Goal: Transaction & Acquisition: Purchase product/service

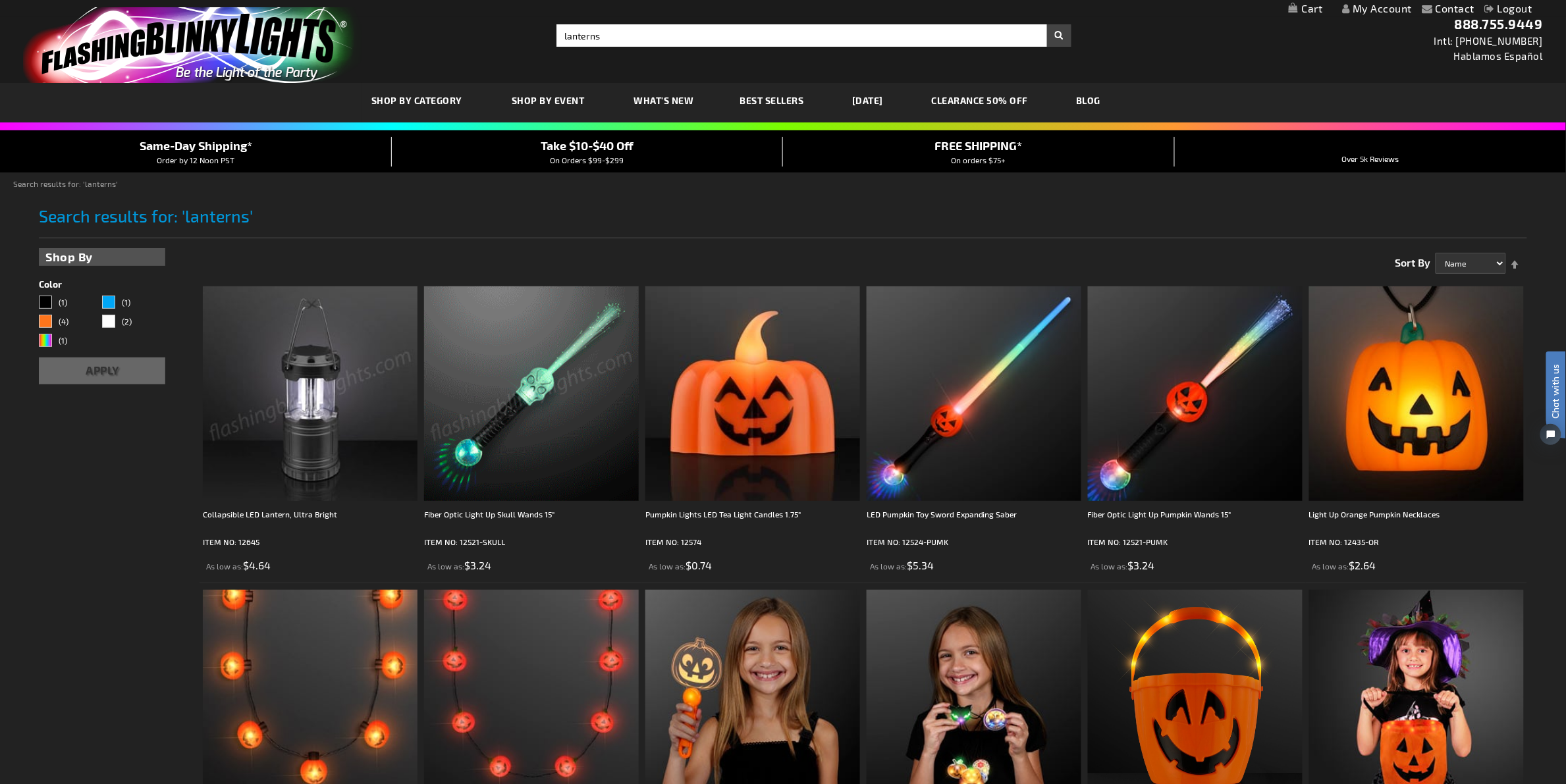
click at [368, 403] on img at bounding box center [310, 393] width 214 height 214
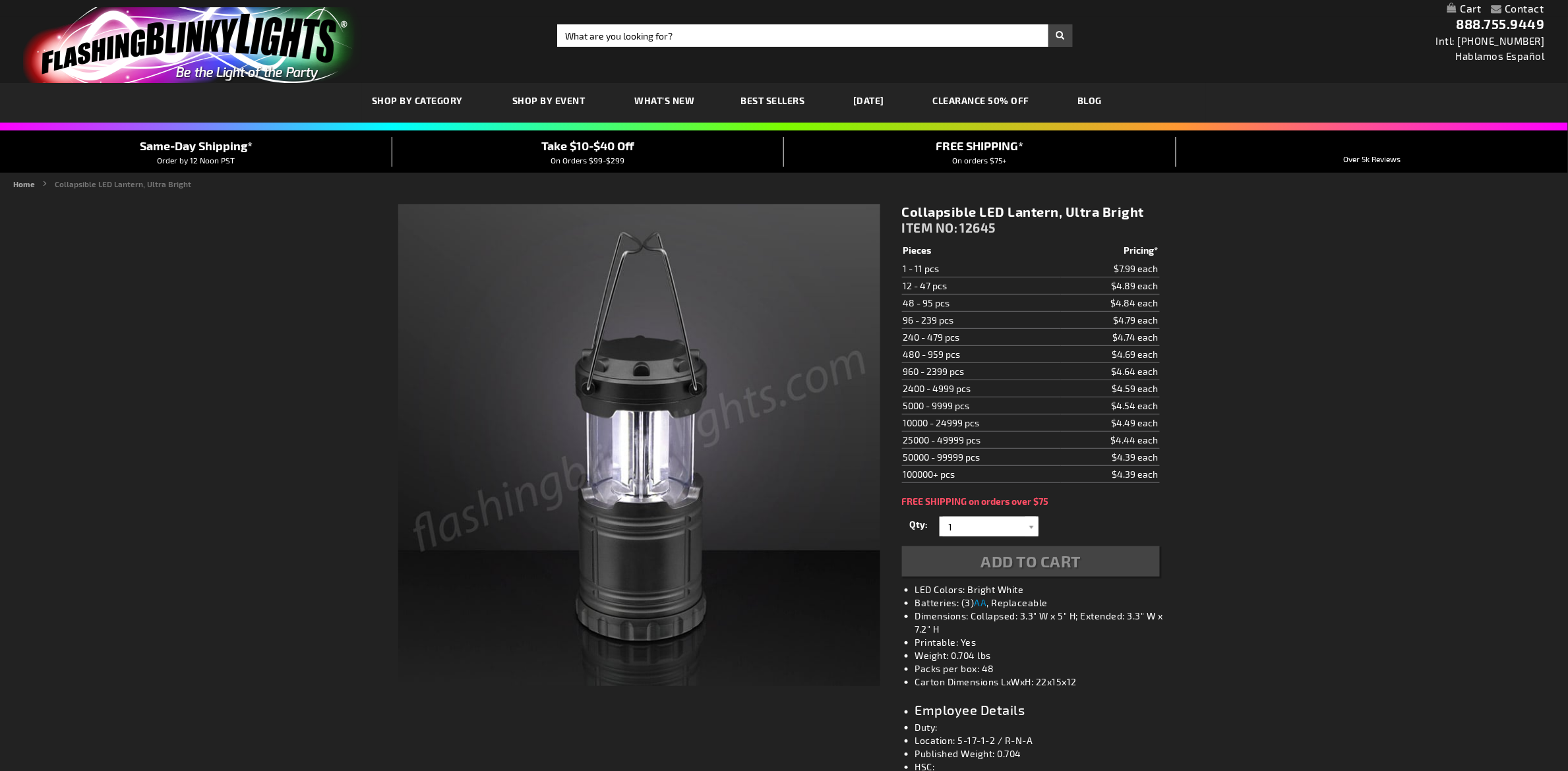
click at [982, 227] on span "12645" at bounding box center [978, 227] width 36 height 15
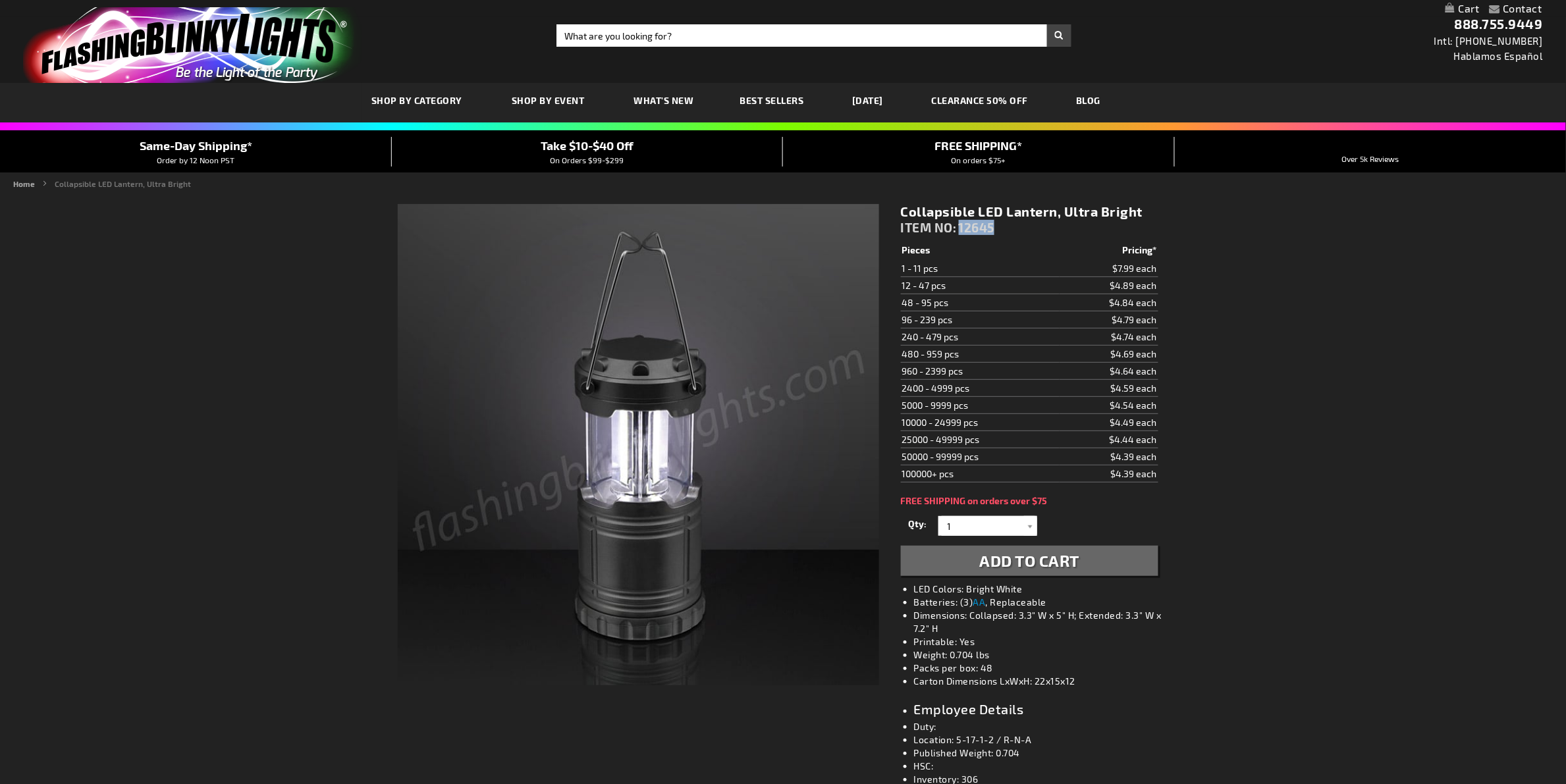
click at [981, 227] on span "12645" at bounding box center [976, 227] width 36 height 15
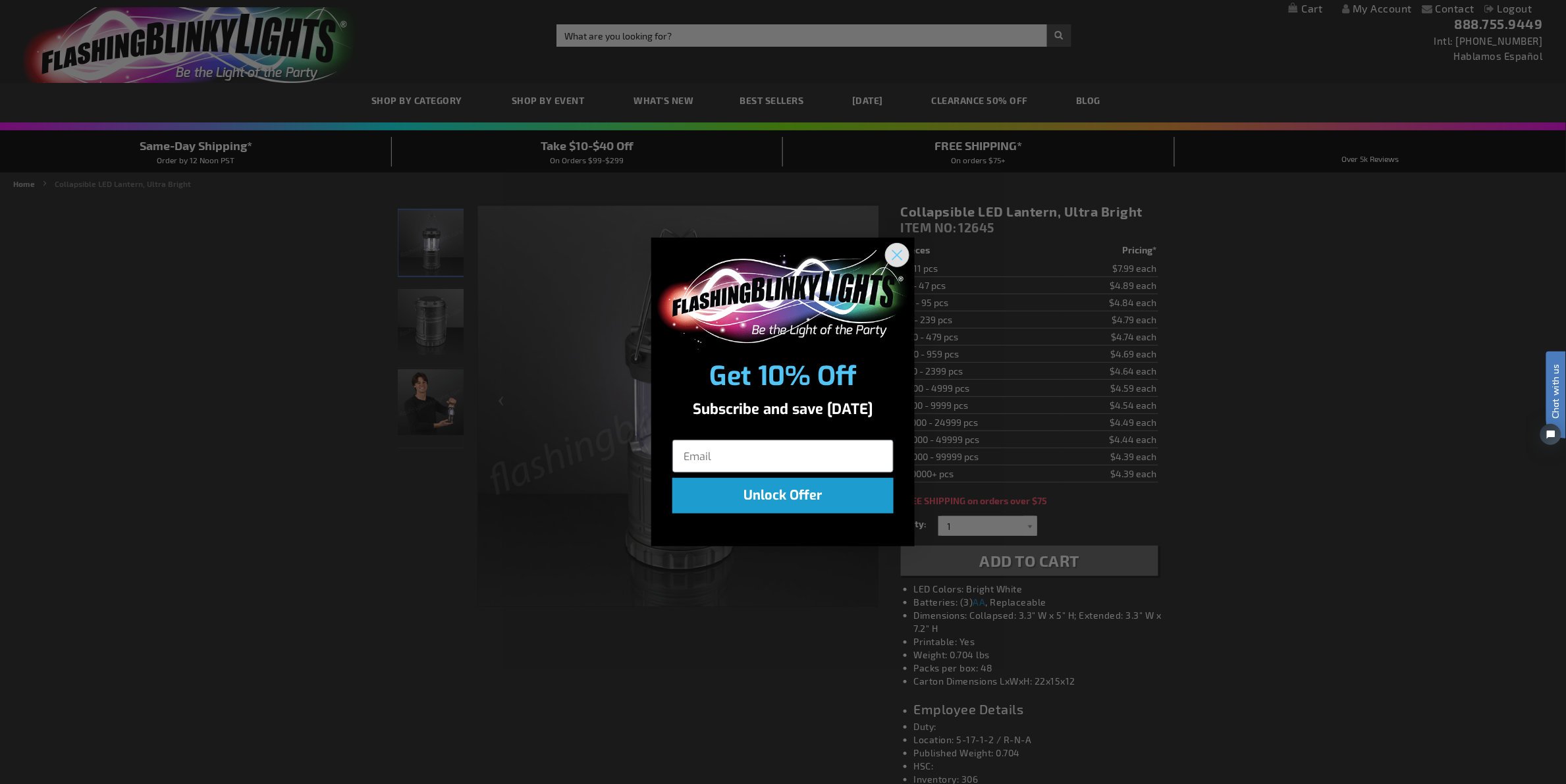
drag, startPoint x: 899, startPoint y: 251, endPoint x: 1043, endPoint y: 283, distance: 147.5
click at [899, 251] on circle "Close dialog" at bounding box center [897, 255] width 22 height 22
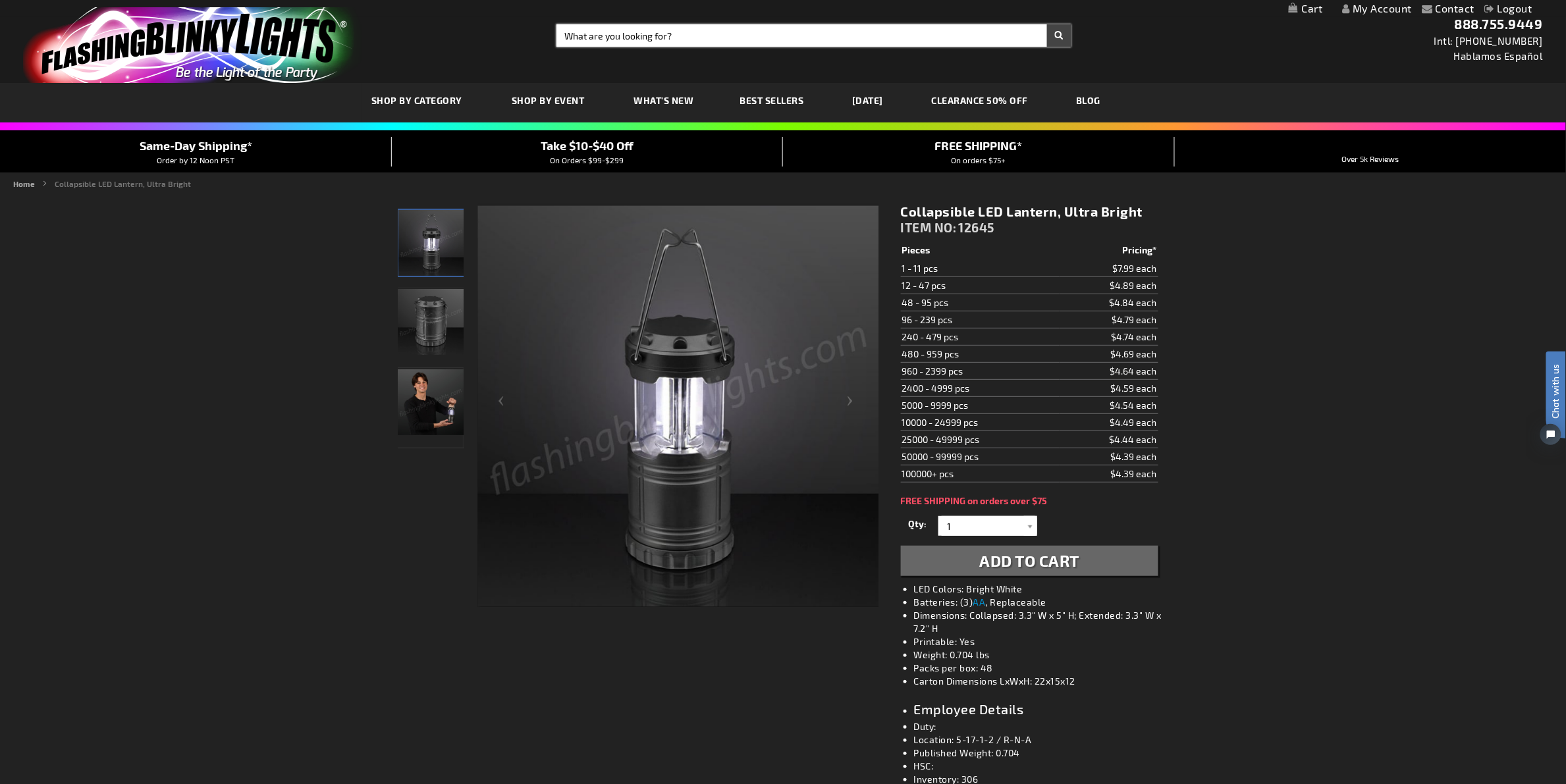
click at [626, 31] on input "Search" at bounding box center [814, 36] width 515 height 23
type input "headlights"
click at [1047, 25] on button "Search" at bounding box center [1059, 36] width 25 height 23
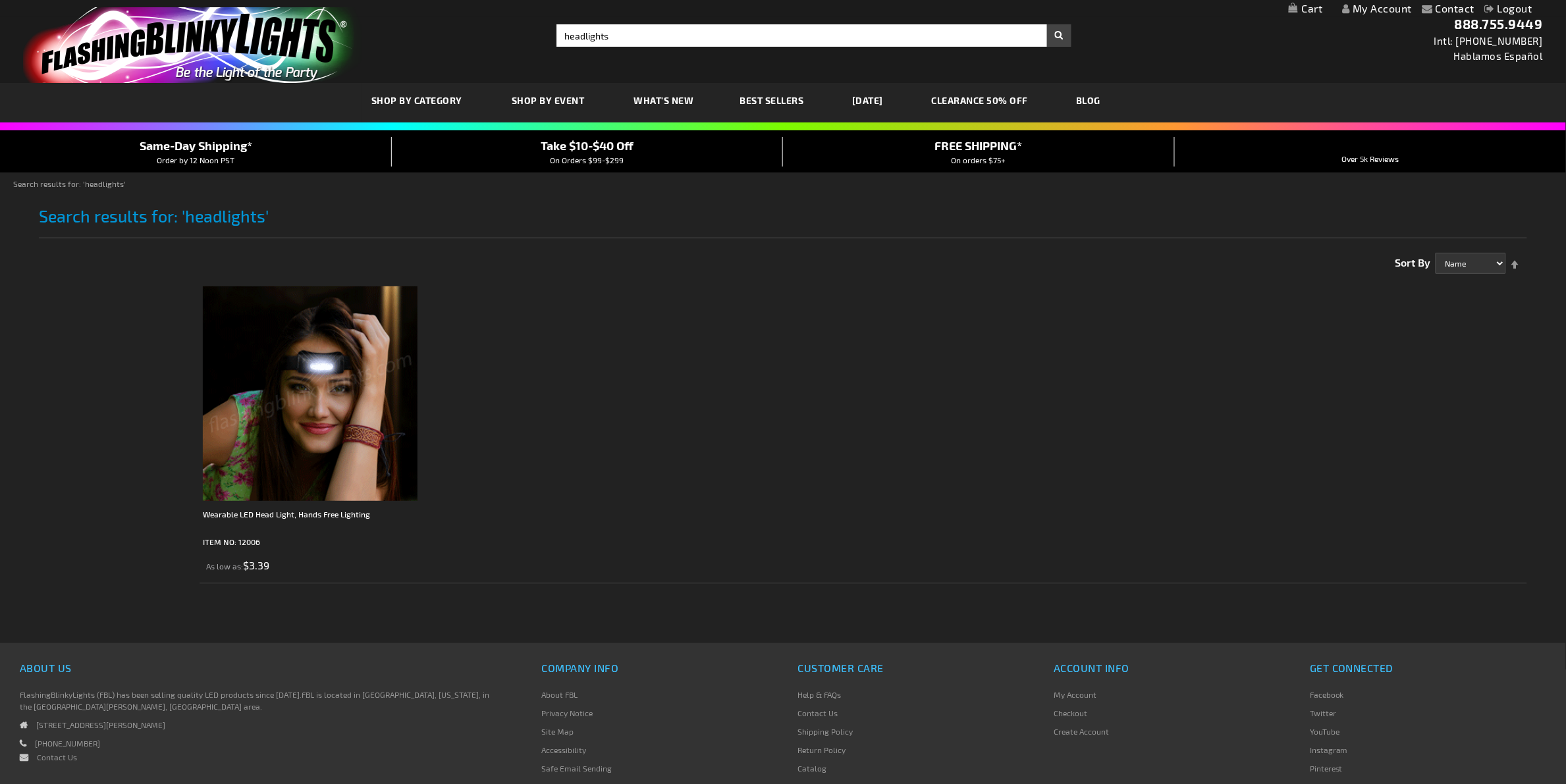
click at [327, 439] on img at bounding box center [310, 393] width 214 height 214
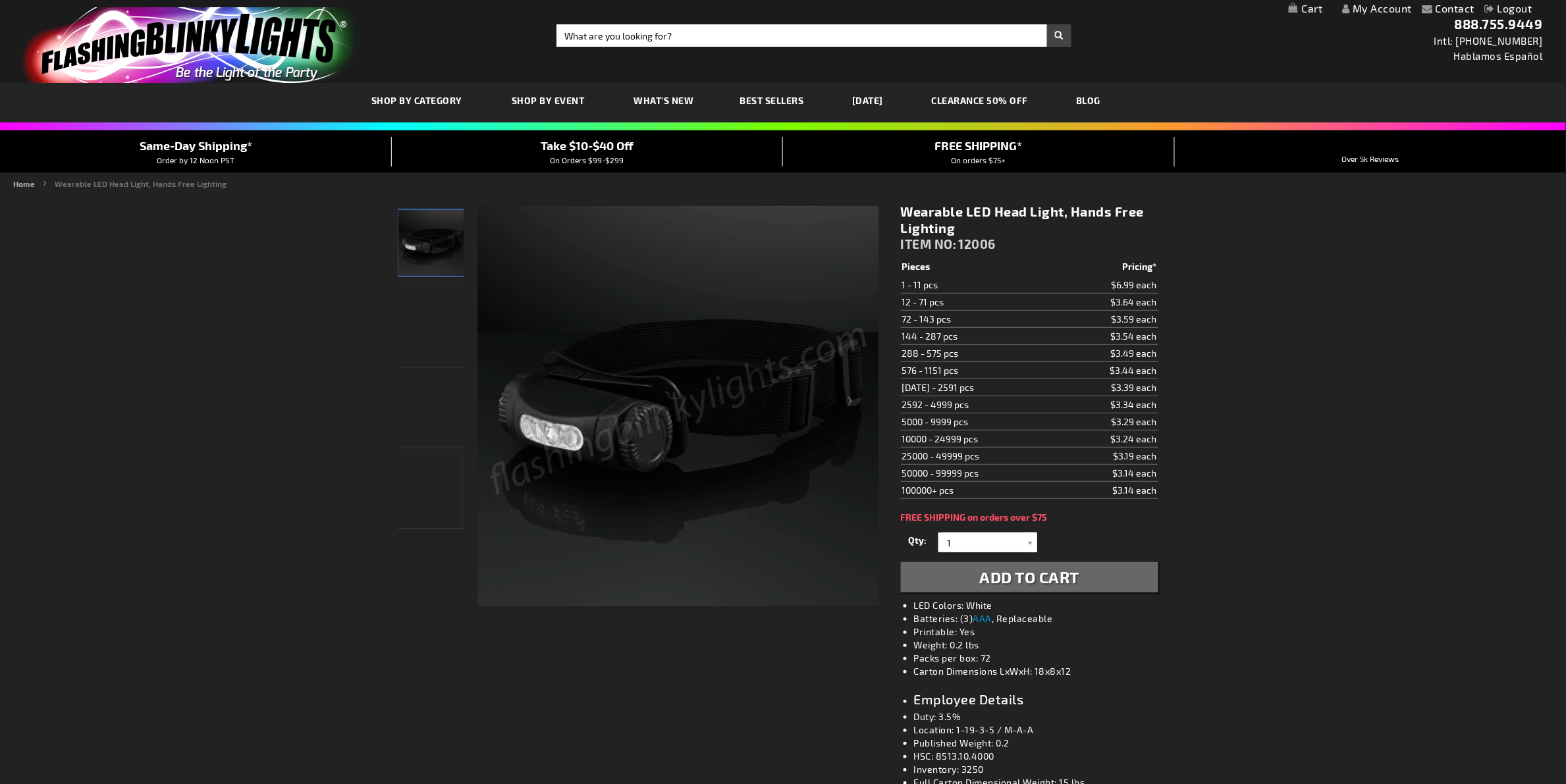
click at [1393, 346] on div "Contact Compare Products My Account Logout Skip to Content My Cart My Cart Clos…" at bounding box center [783, 761] width 1566 height 1523
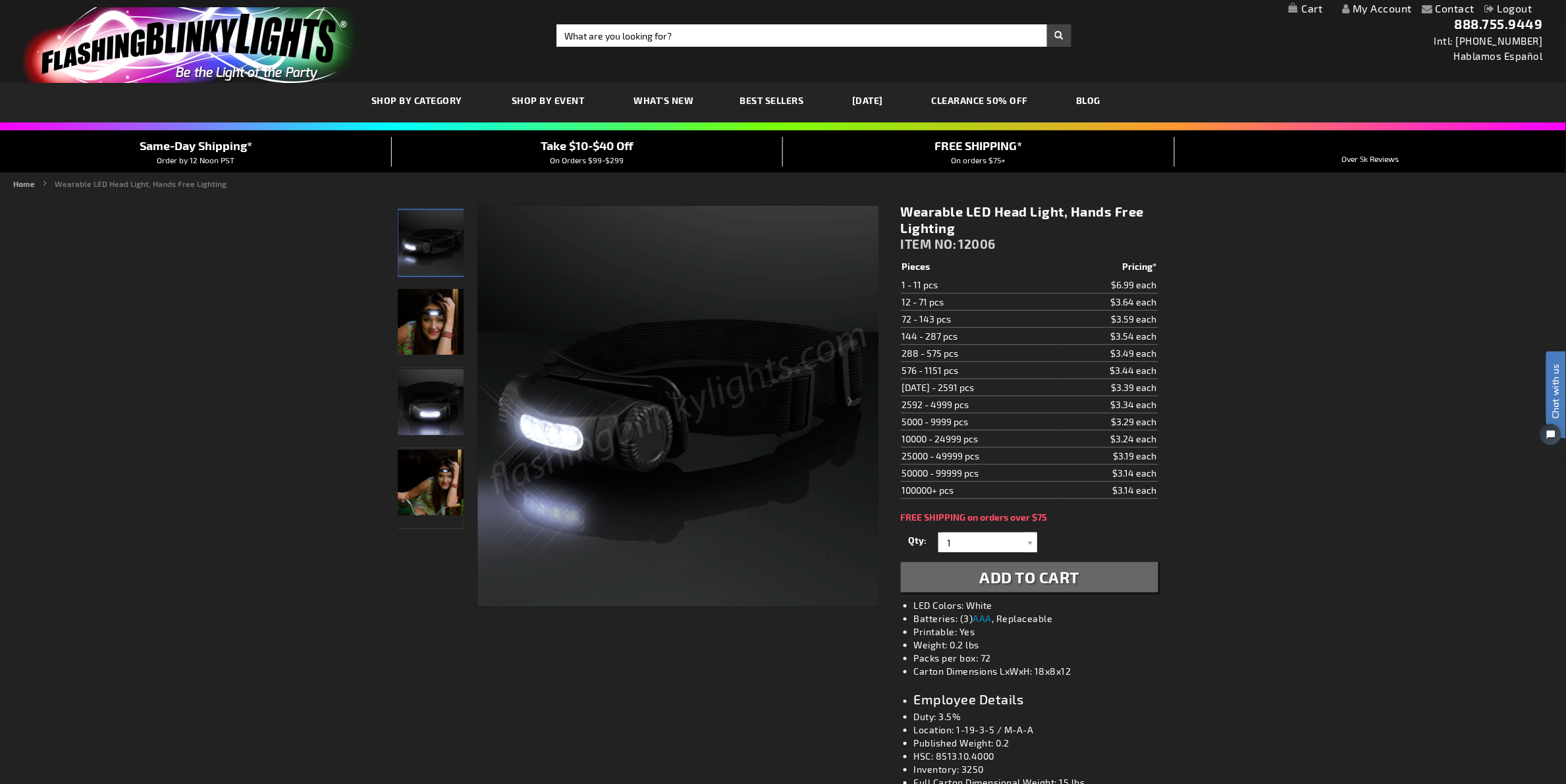
click at [979, 243] on span "12006" at bounding box center [977, 243] width 37 height 15
copy span "12006"
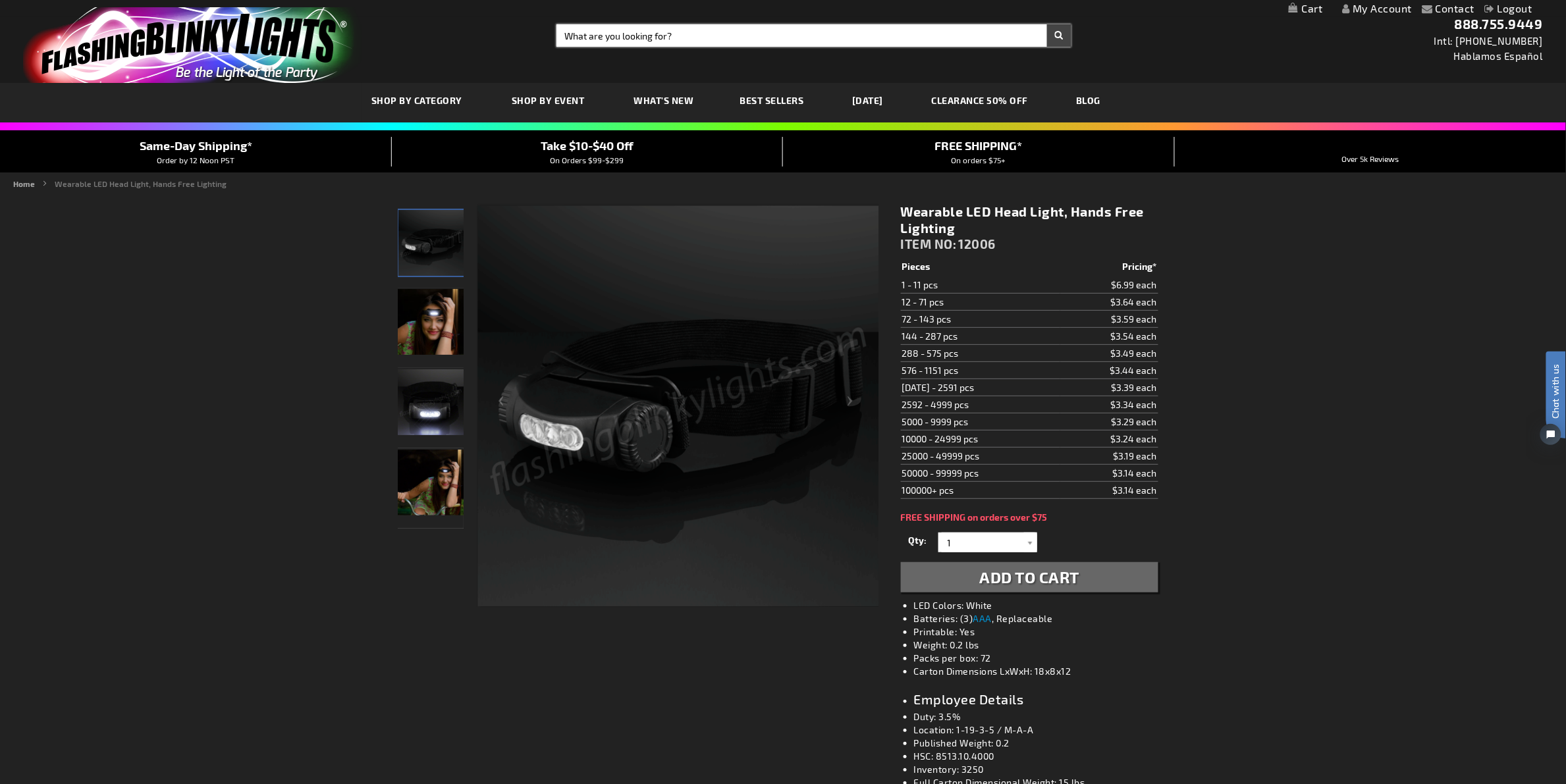
click at [767, 36] on input "Search" at bounding box center [814, 36] width 515 height 23
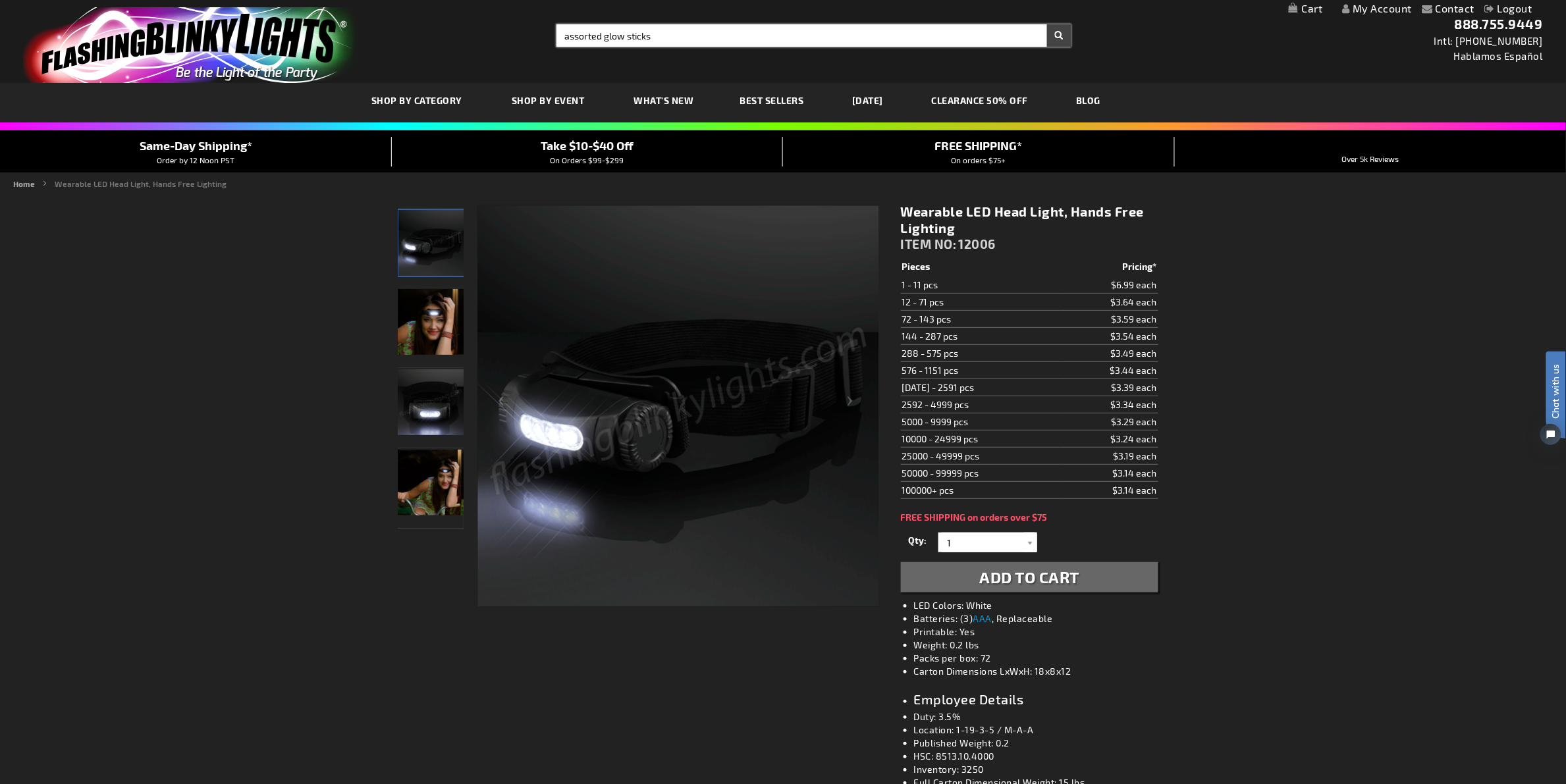
type input "assorted glow sticks"
click at [1047, 25] on button "Search" at bounding box center [1059, 36] width 25 height 23
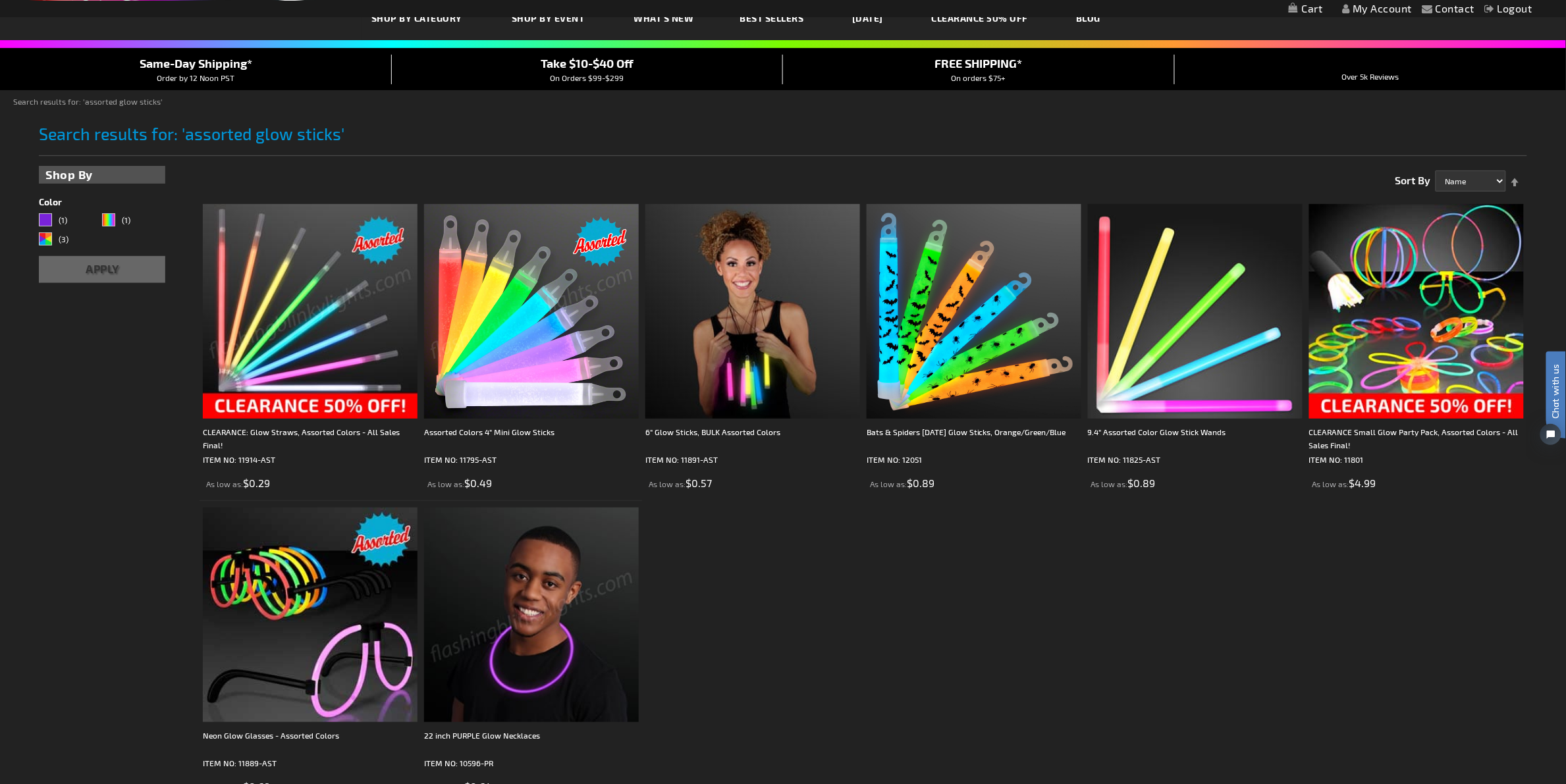
scroll to position [164, 0]
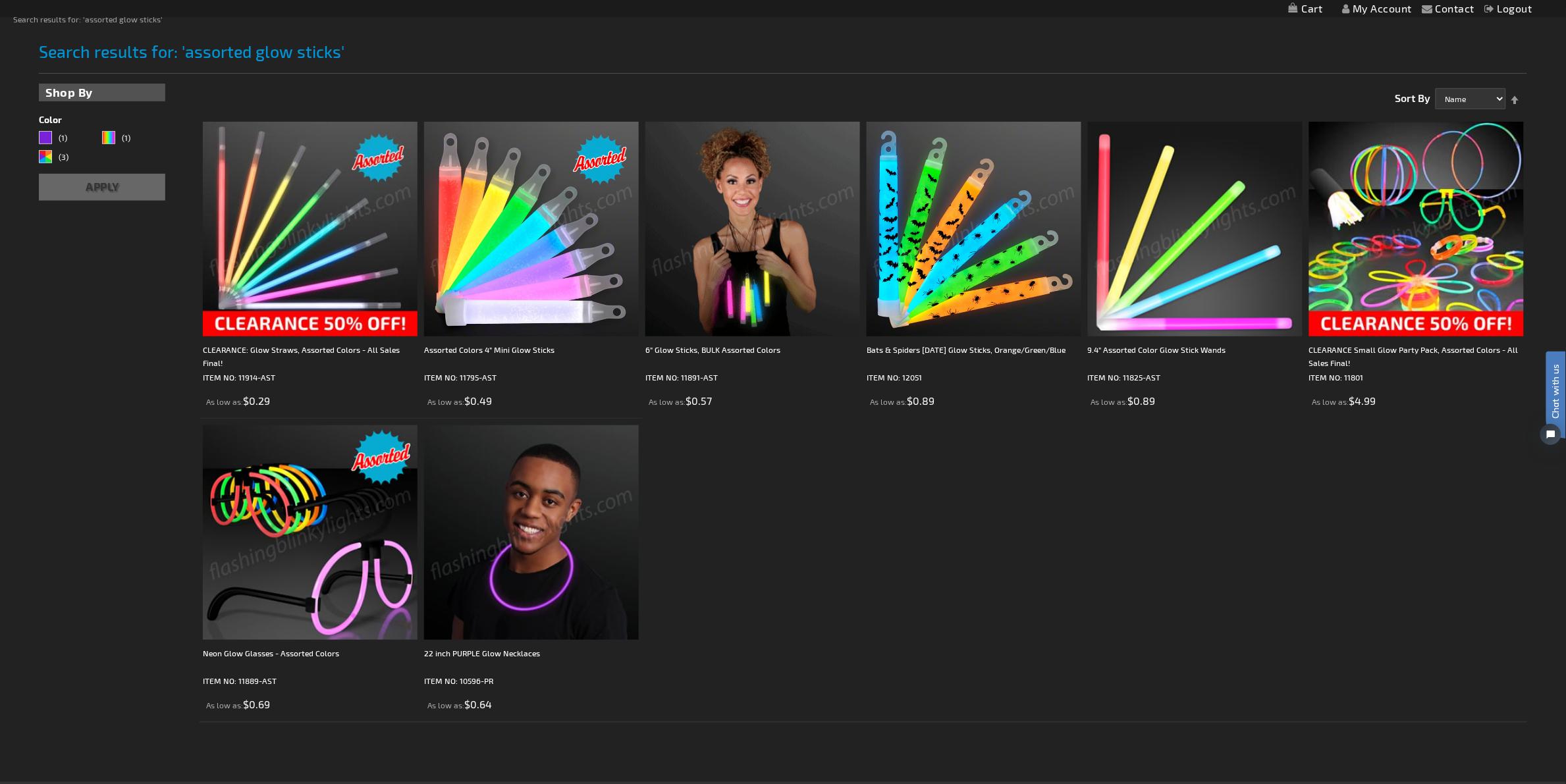
click at [315, 234] on img at bounding box center [310, 229] width 214 height 214
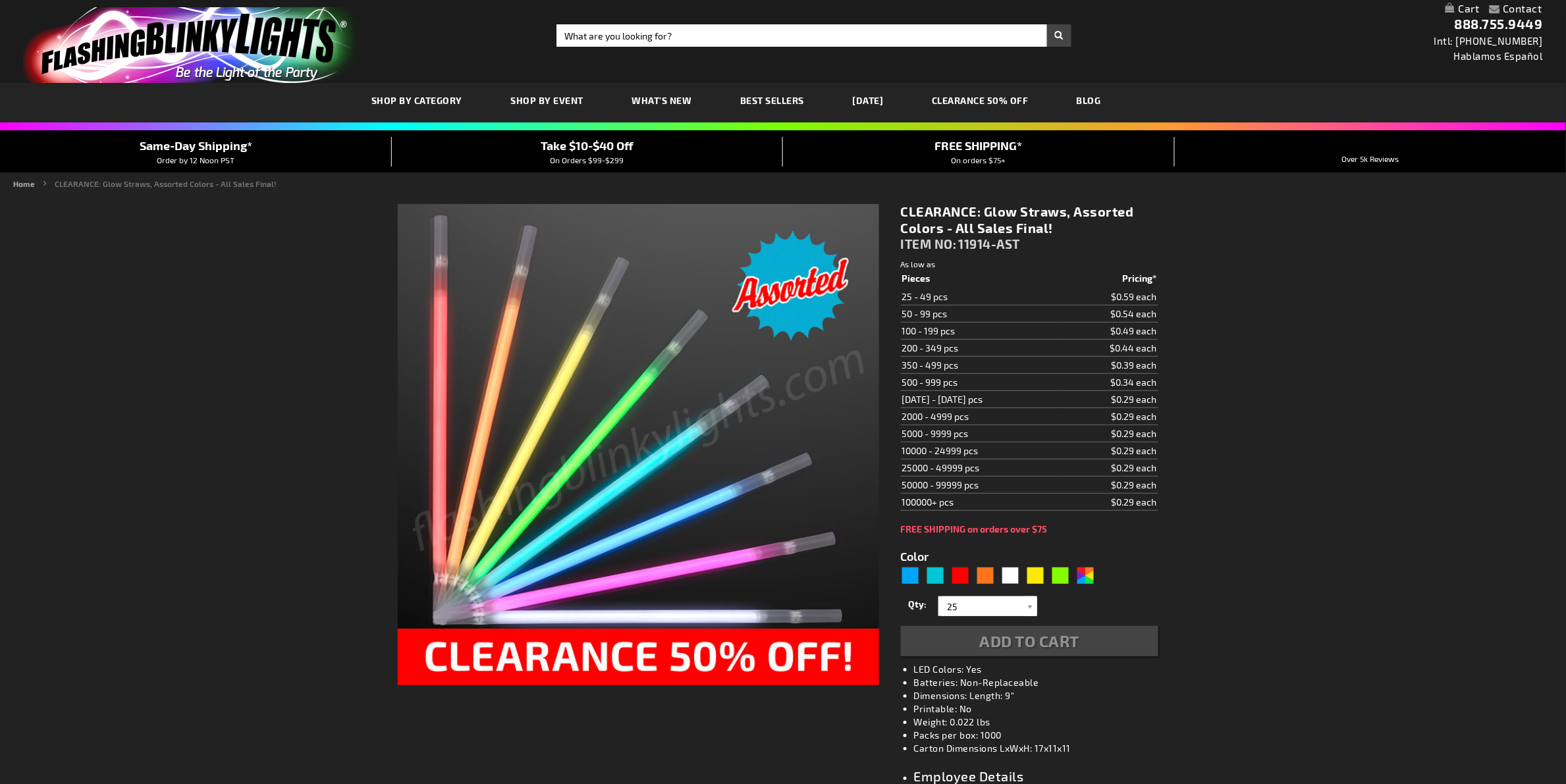
type input "5630"
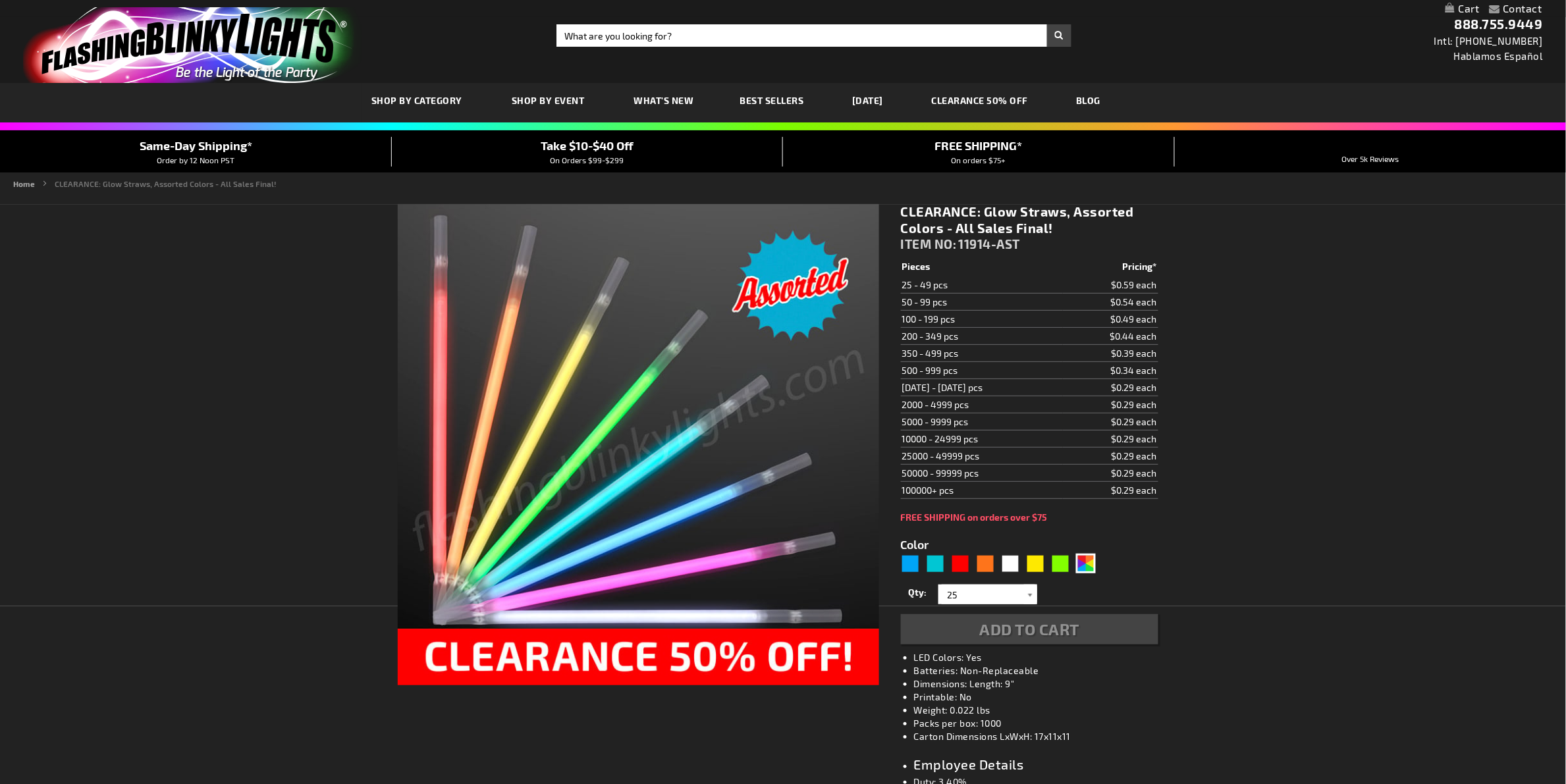
click at [1027, 599] on div at bounding box center [1030, 594] width 13 height 20
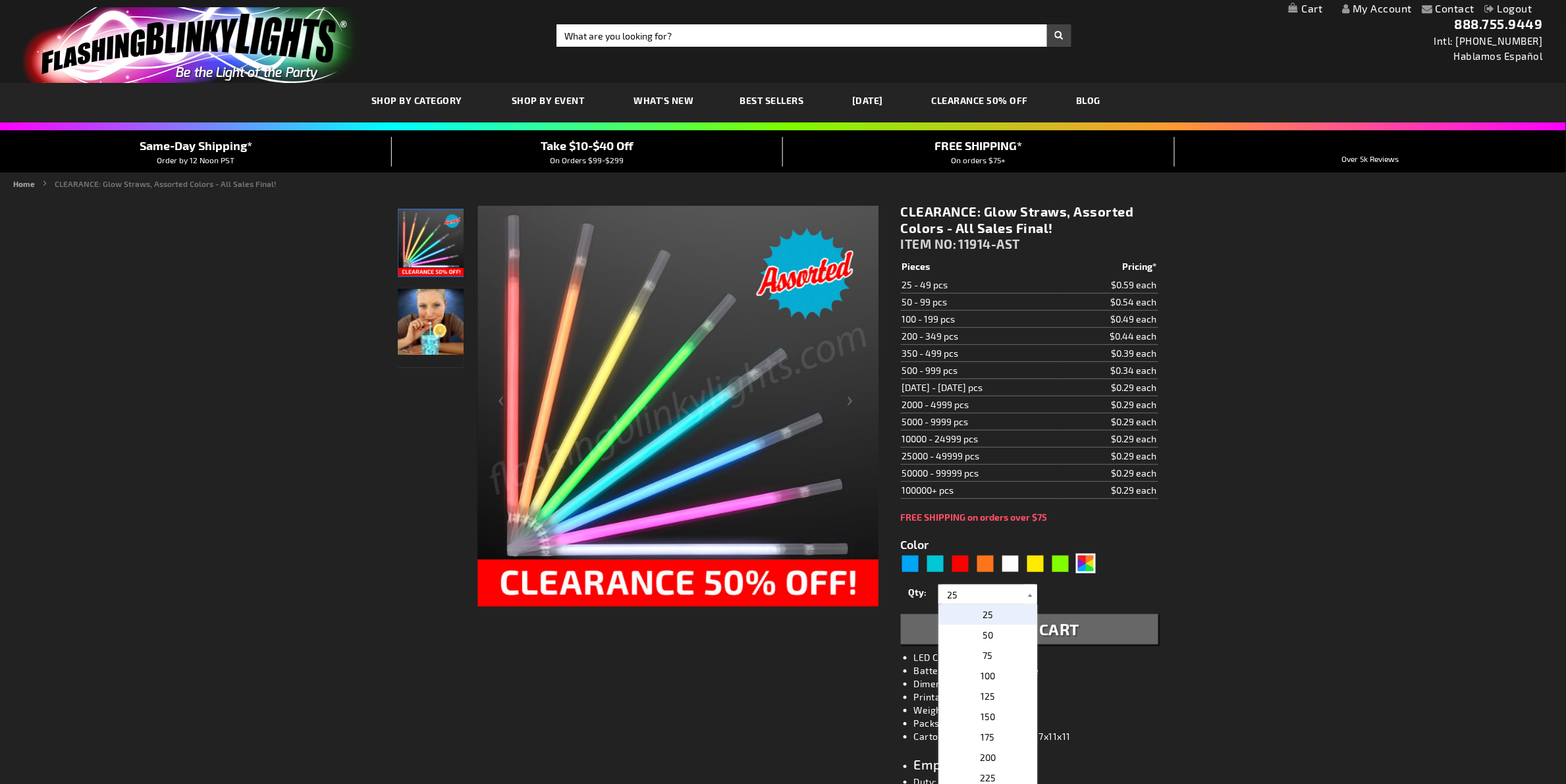
click at [1028, 597] on div at bounding box center [1030, 594] width 13 height 20
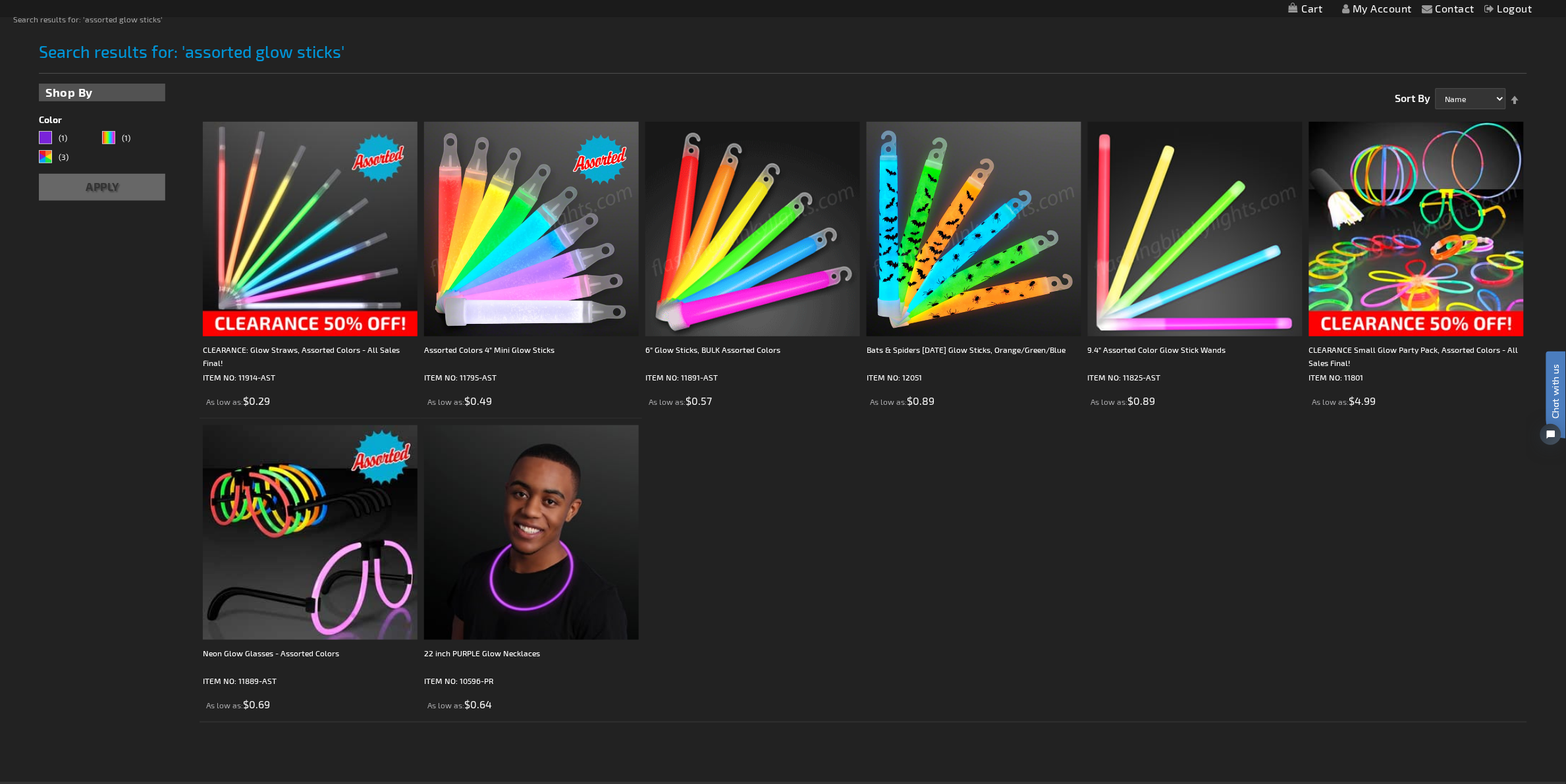
click at [613, 199] on img at bounding box center [531, 229] width 214 height 214
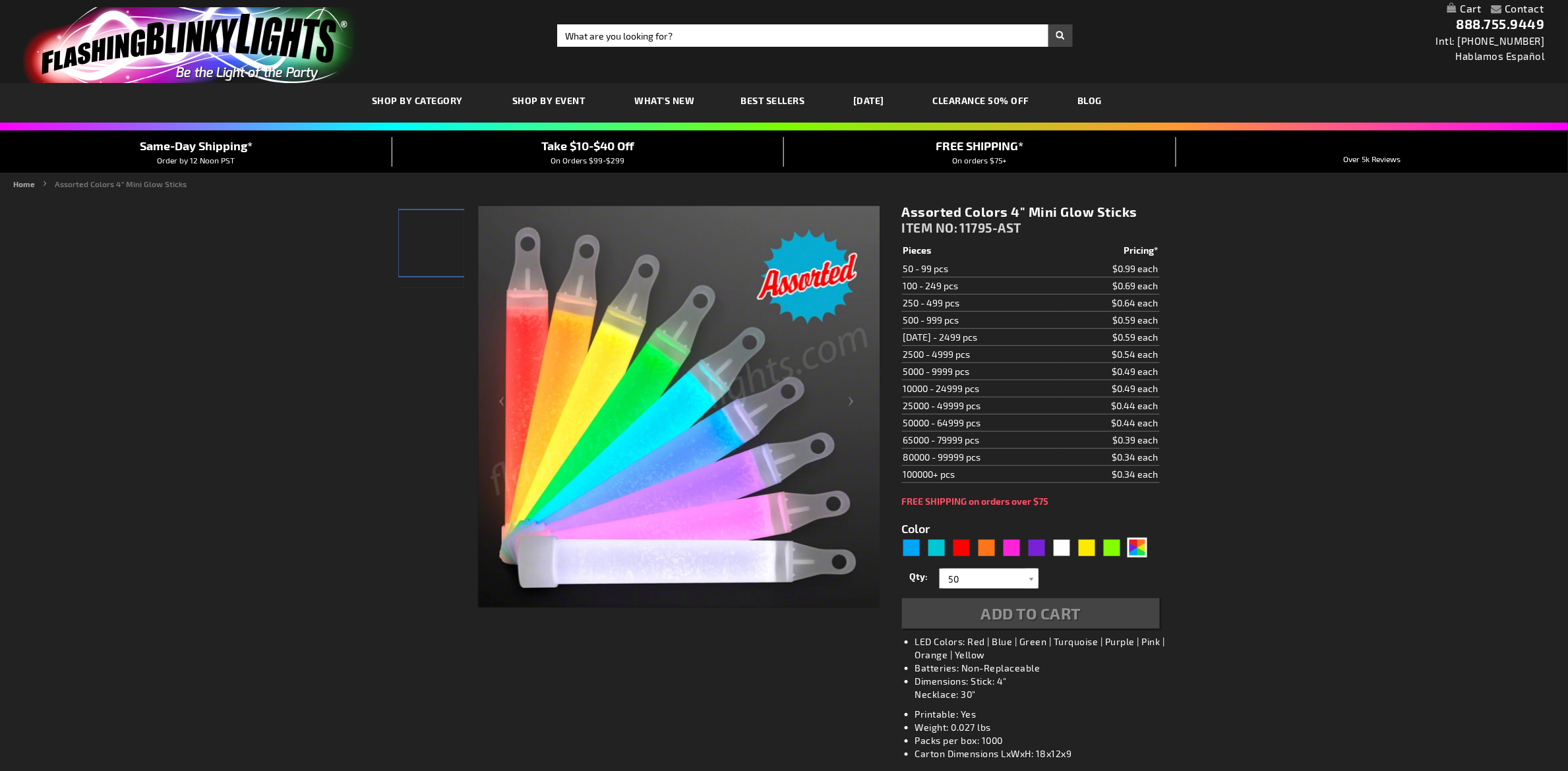
type input "5630"
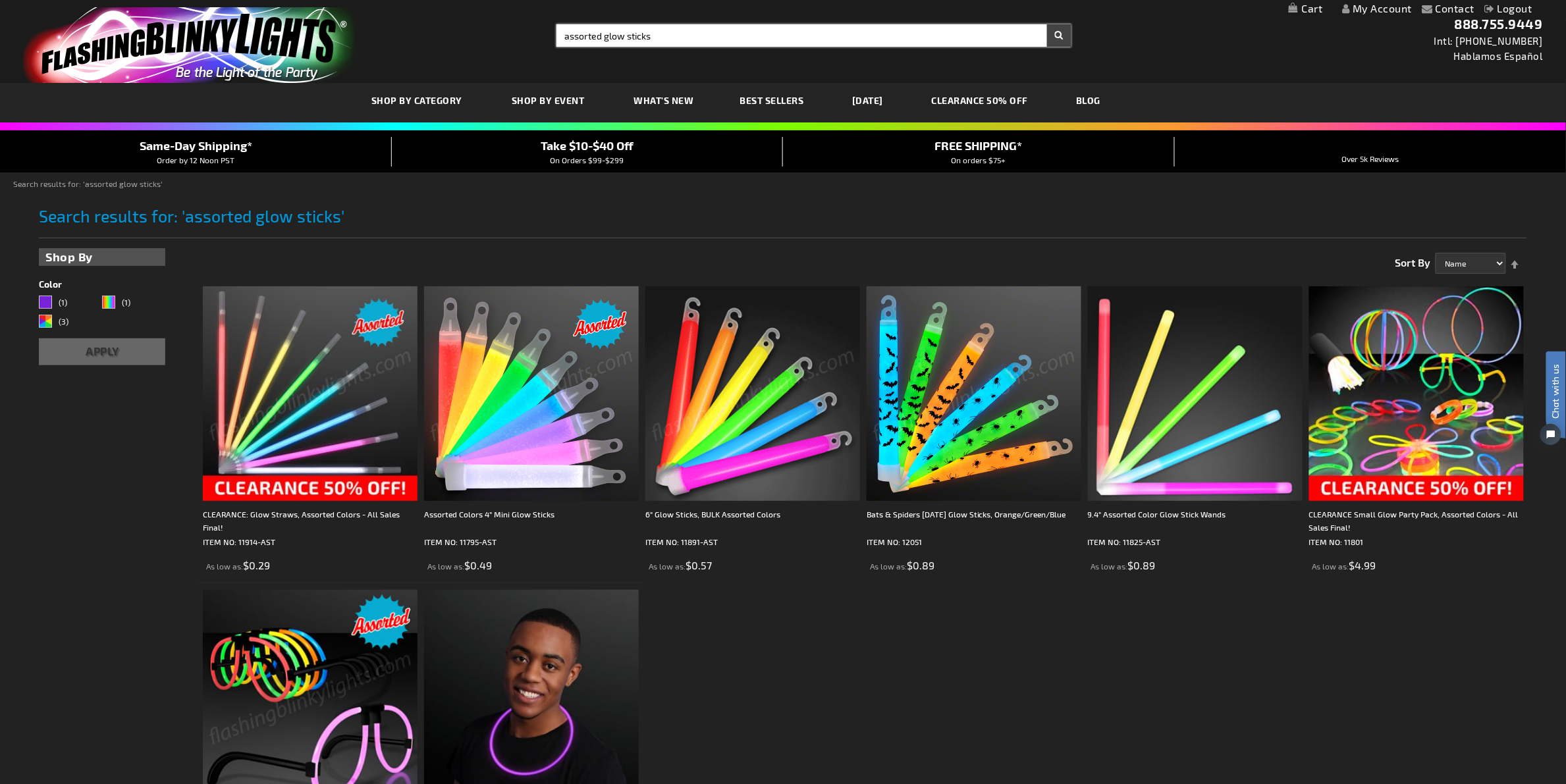
drag, startPoint x: 688, startPoint y: 38, endPoint x: 352, endPoint y: 7, distance: 337.4
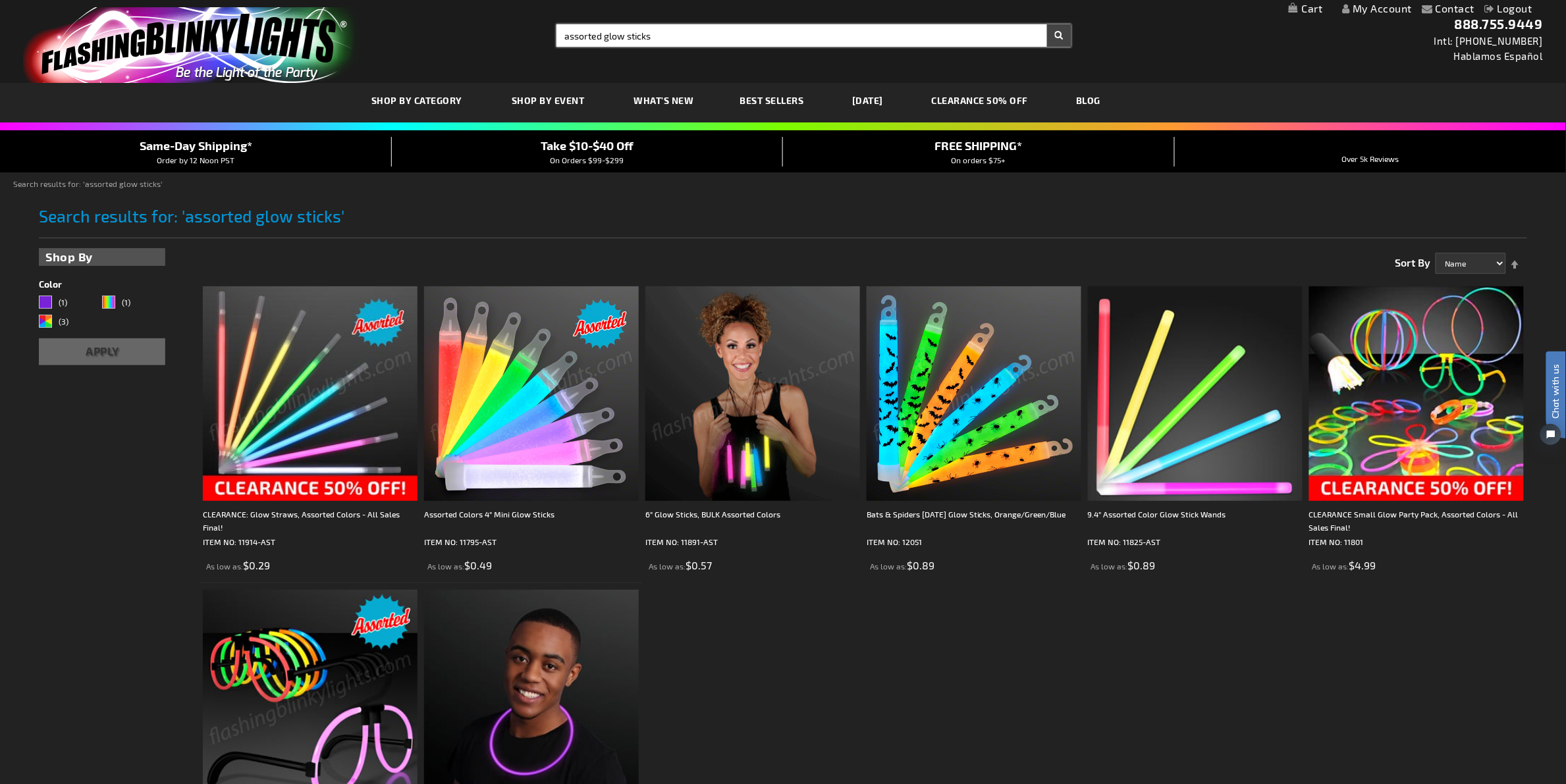
click at [352, 7] on div "Toggle Nav Search Search assorted glow sticks × Search 888.755.9449 Intl: [PHON…" at bounding box center [783, 42] width 1566 height 83
type input "sting light"
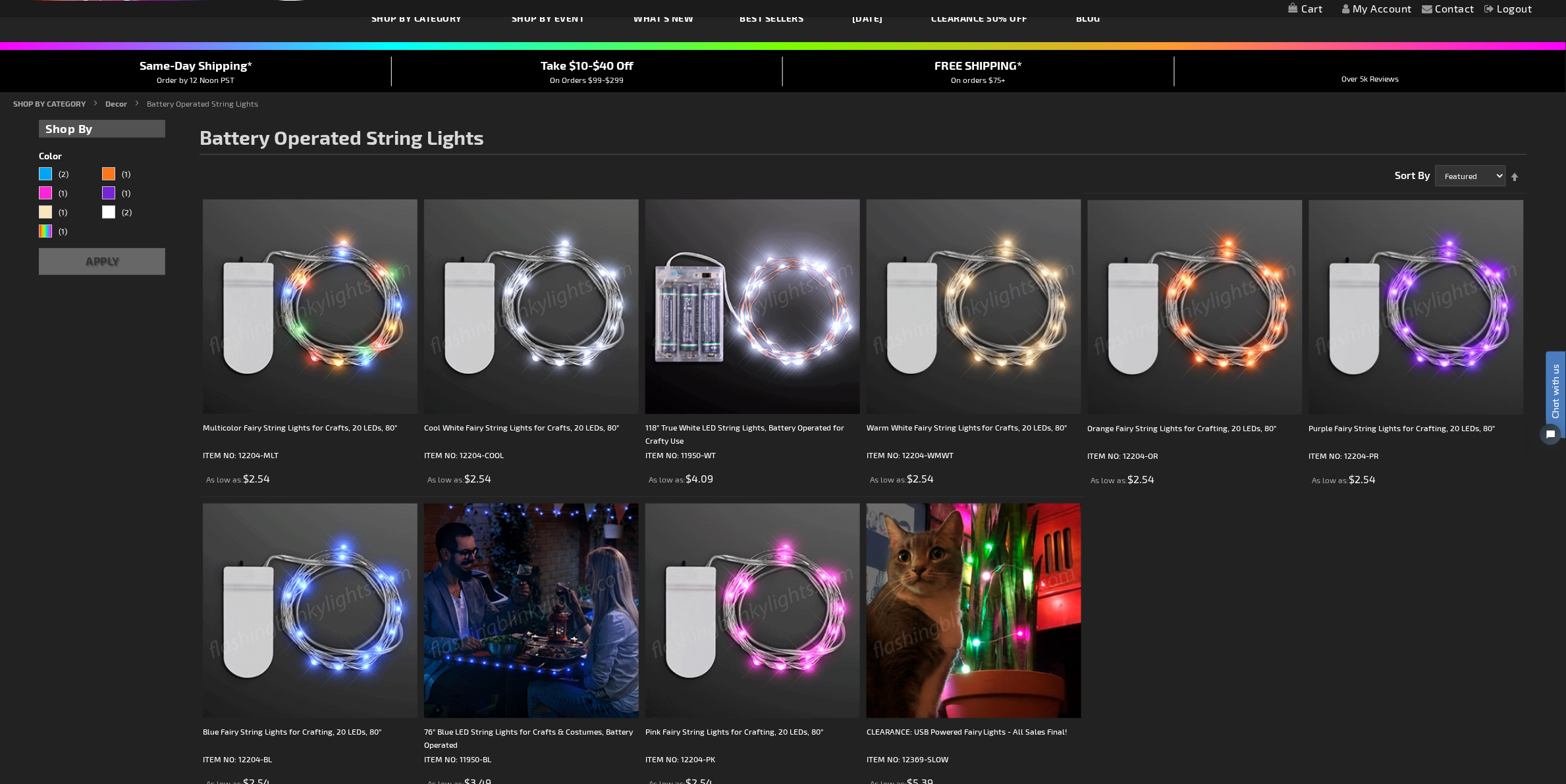
scroll to position [164, 0]
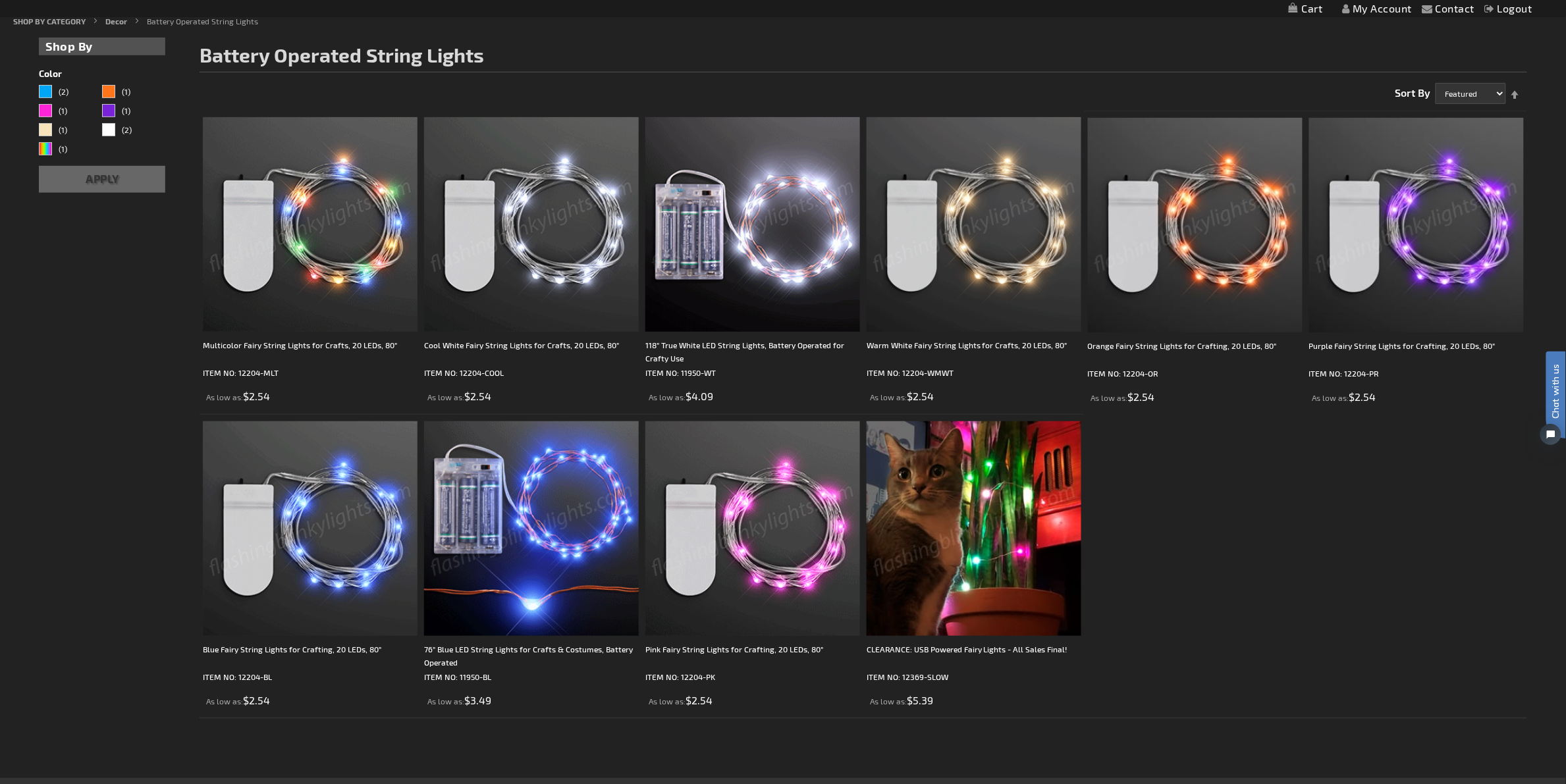
click at [1320, 581] on ol "Multicolor Fairy String Lights for Crafts, 20 LEDs, 80" ITEM NO: 12204-MLT As l…" at bounding box center [863, 415] width 1327 height 608
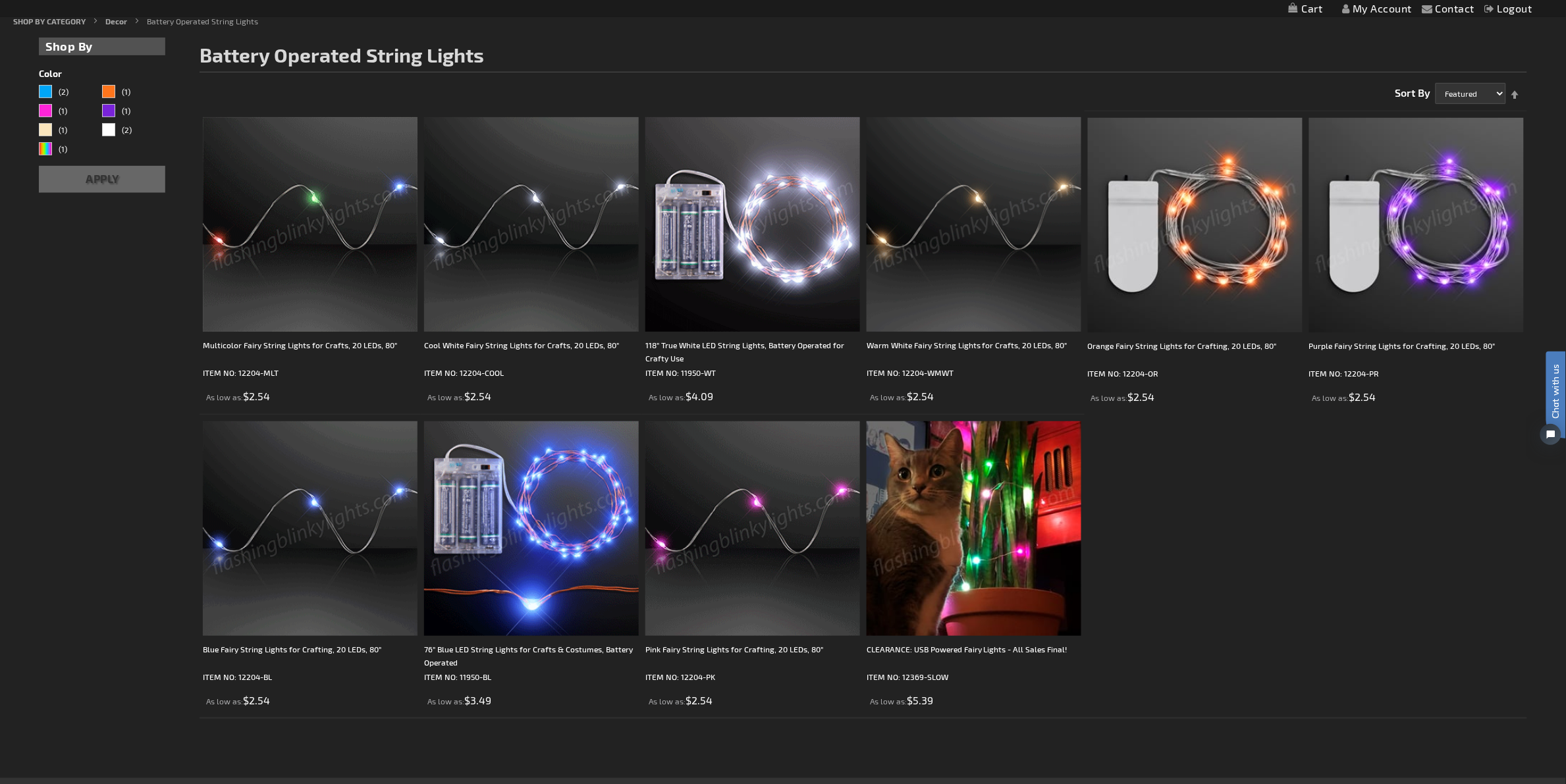
scroll to position [0, 0]
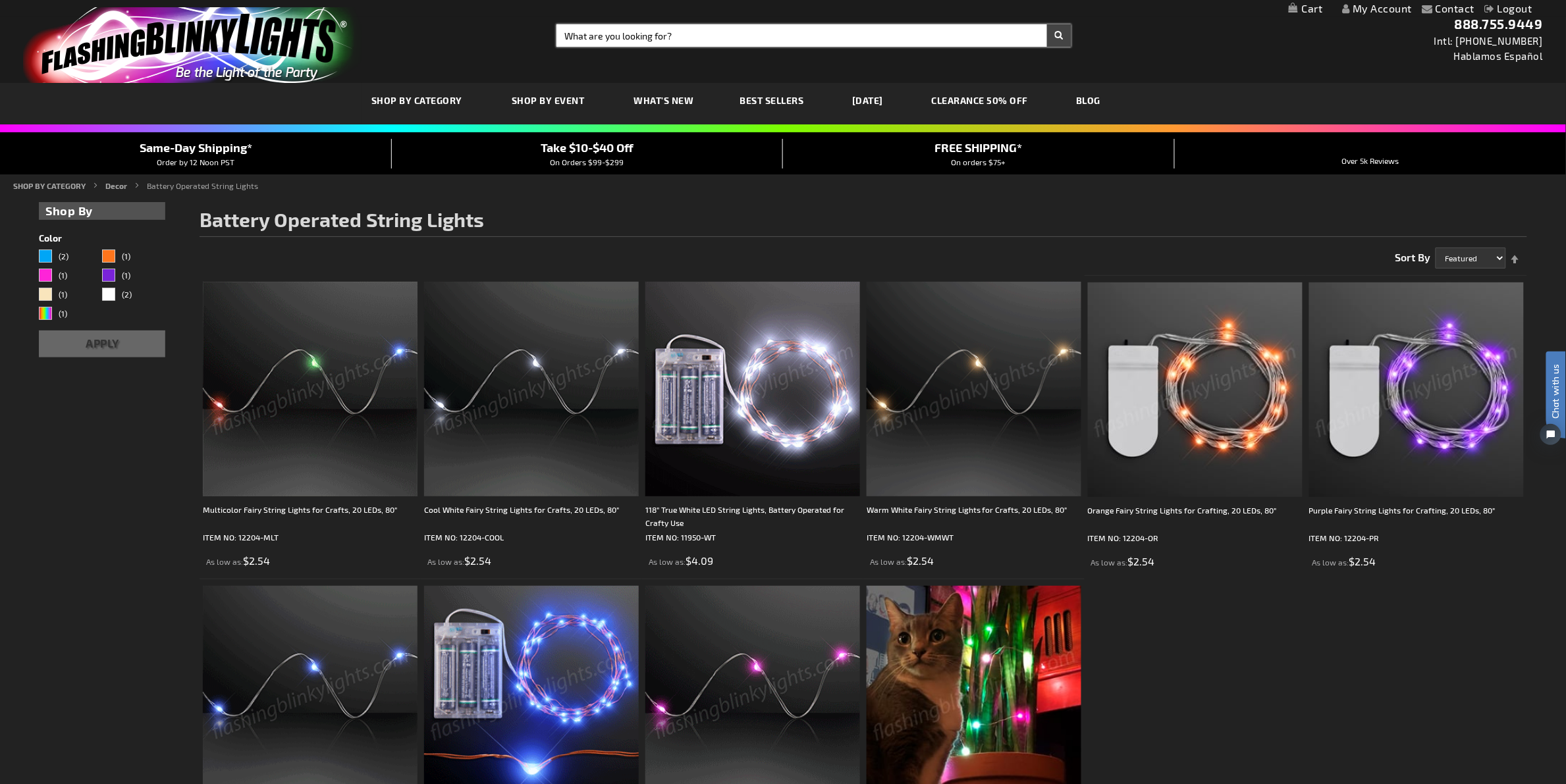
click at [739, 32] on input "Search" at bounding box center [814, 36] width 515 height 23
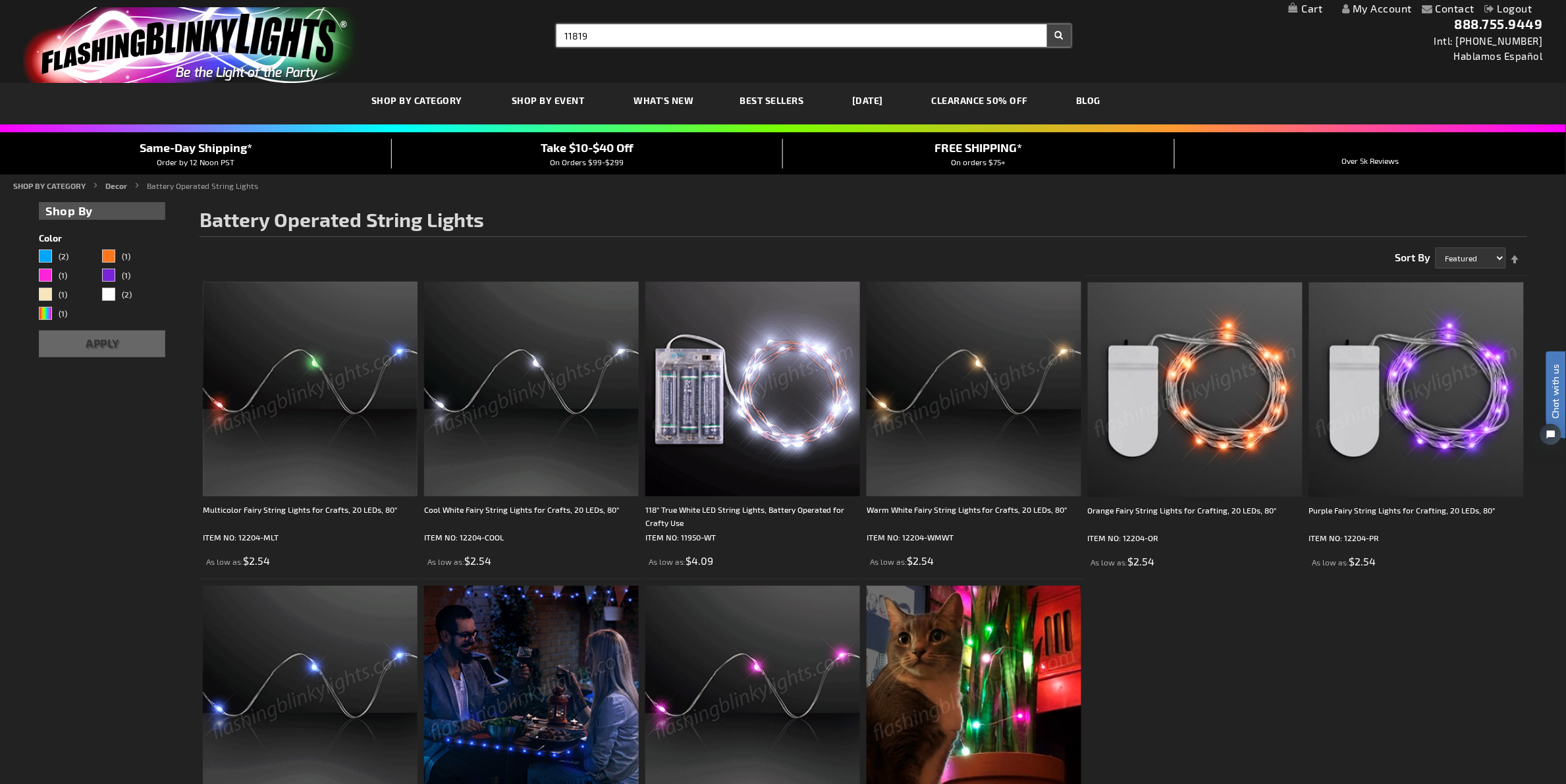
type input "11819"
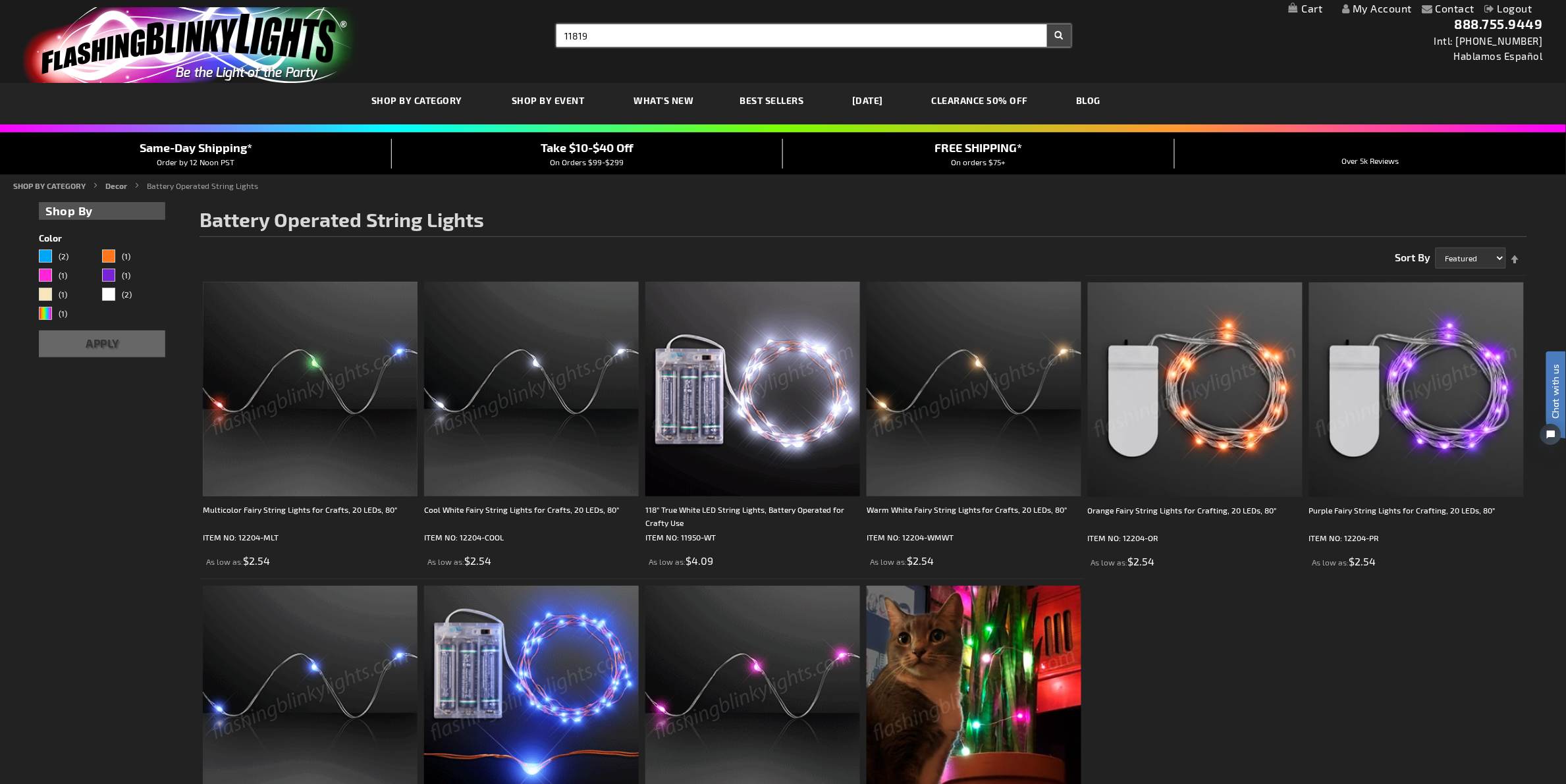
click at [1047, 25] on button "Search" at bounding box center [1059, 36] width 25 height 23
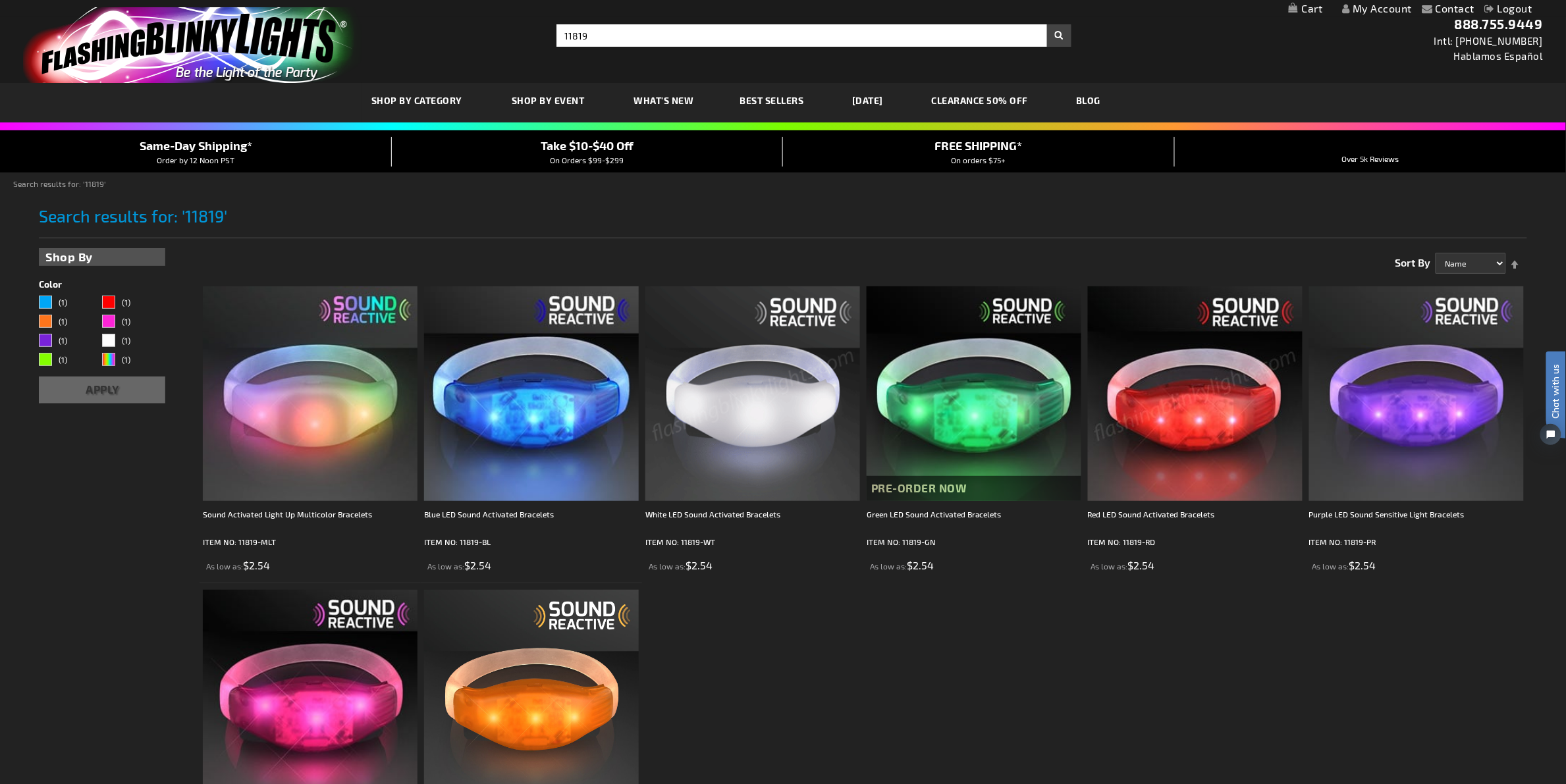
click at [1023, 727] on ol "Sound Activated Light Up Multicolor Bracelets ITEM NO: 11819-MLT As low as $2.5…" at bounding box center [863, 584] width 1327 height 608
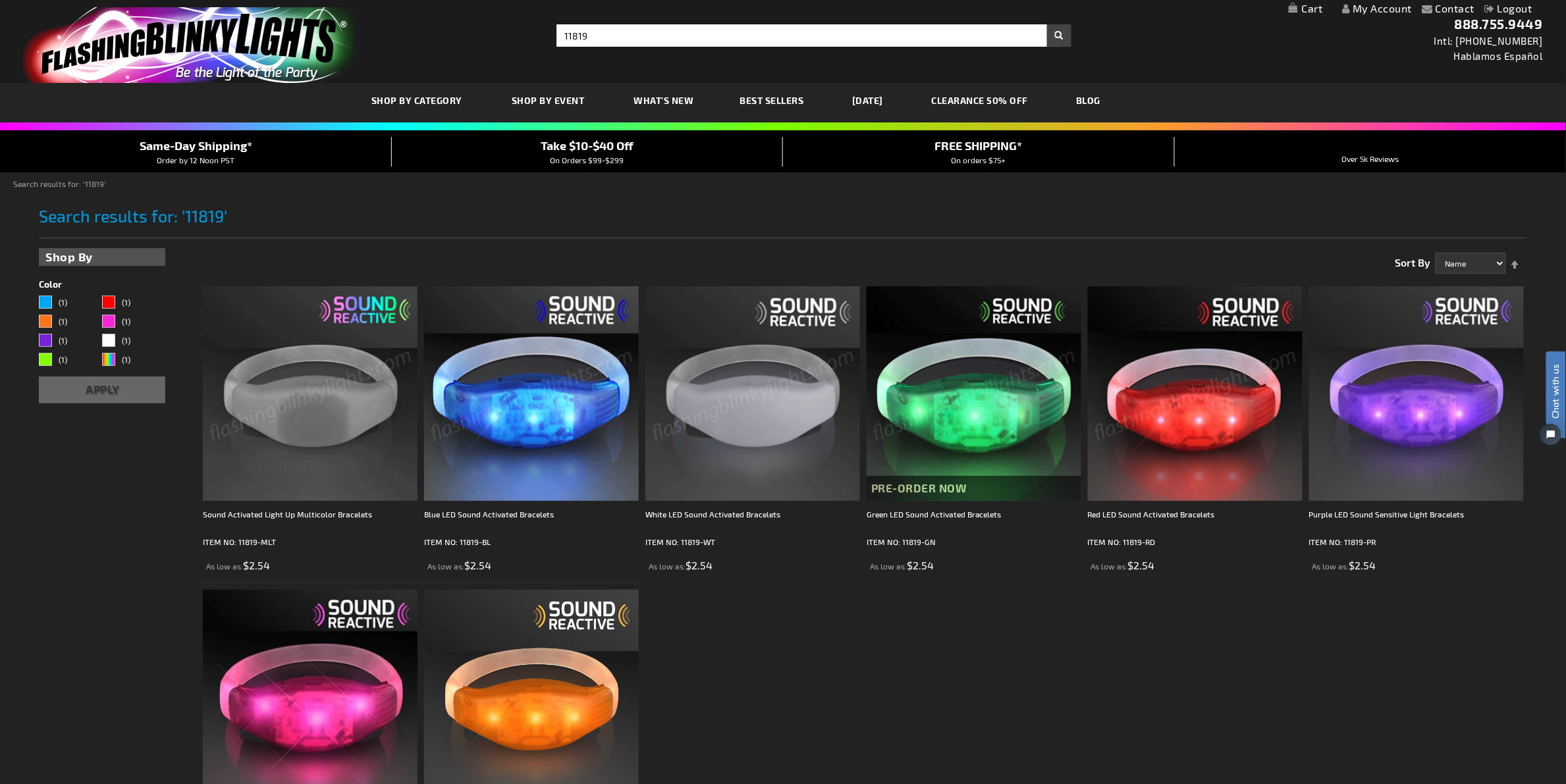
click at [274, 423] on img at bounding box center [310, 393] width 214 height 214
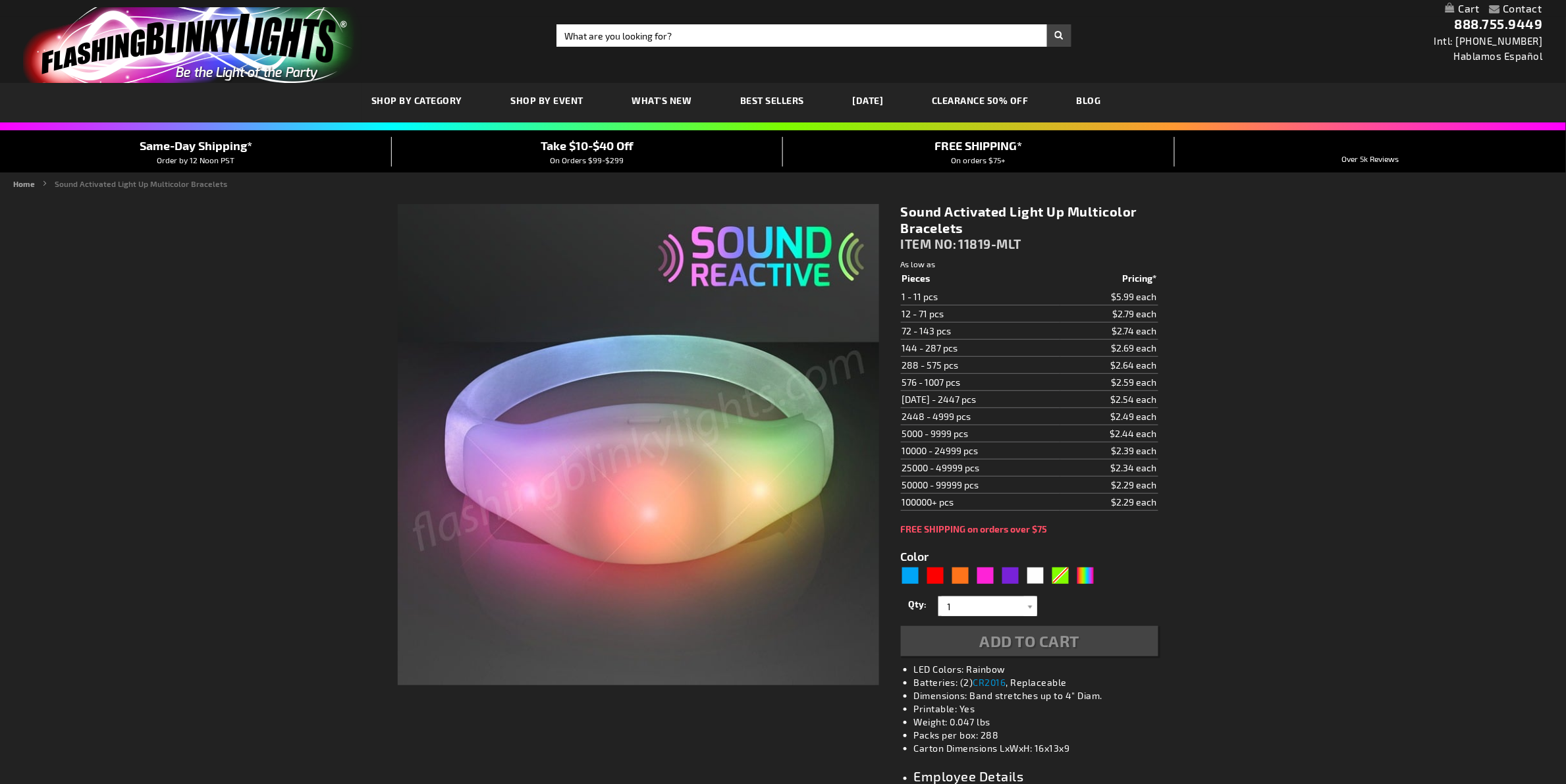
type input "5659"
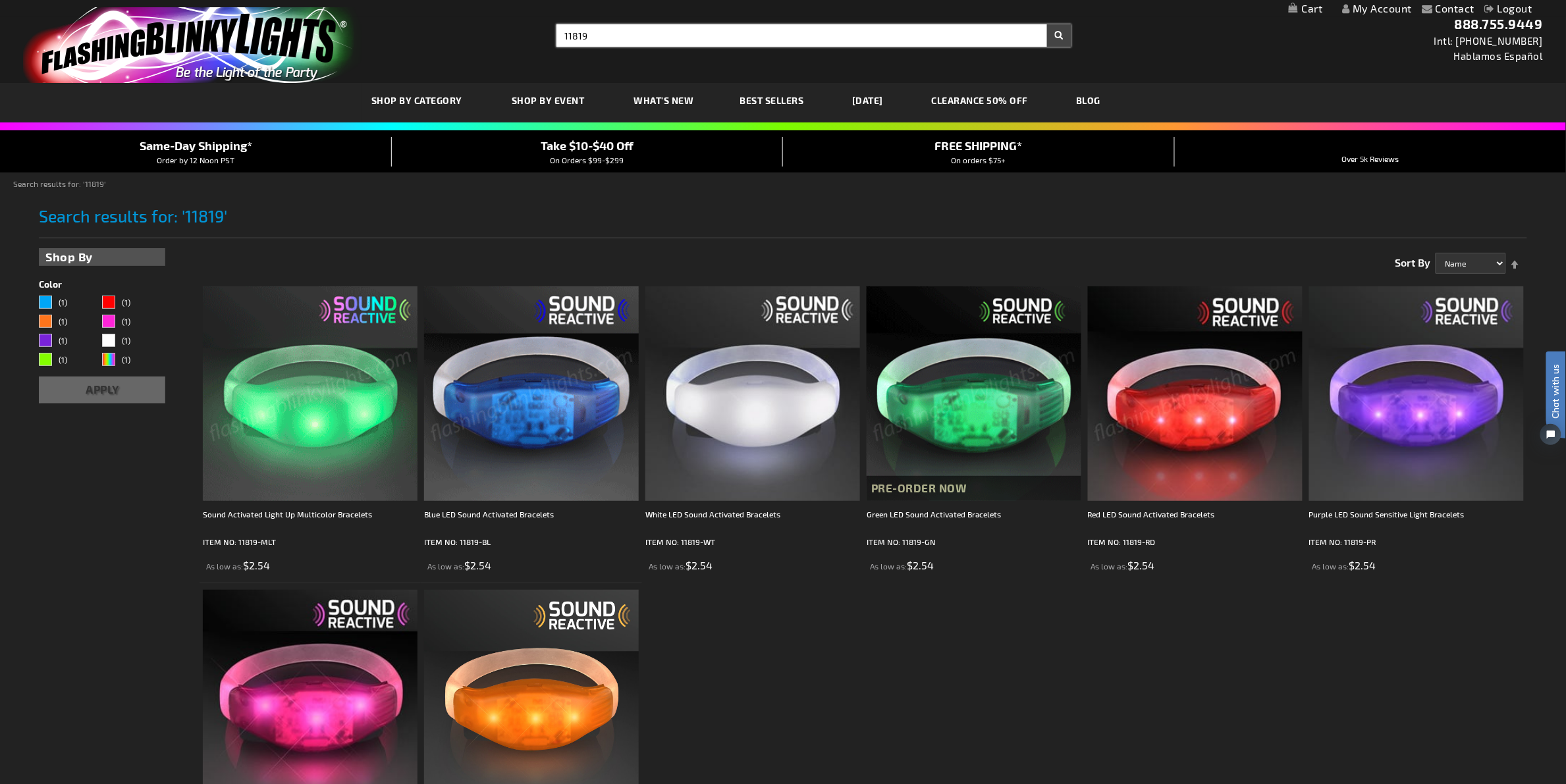
type input "11819"
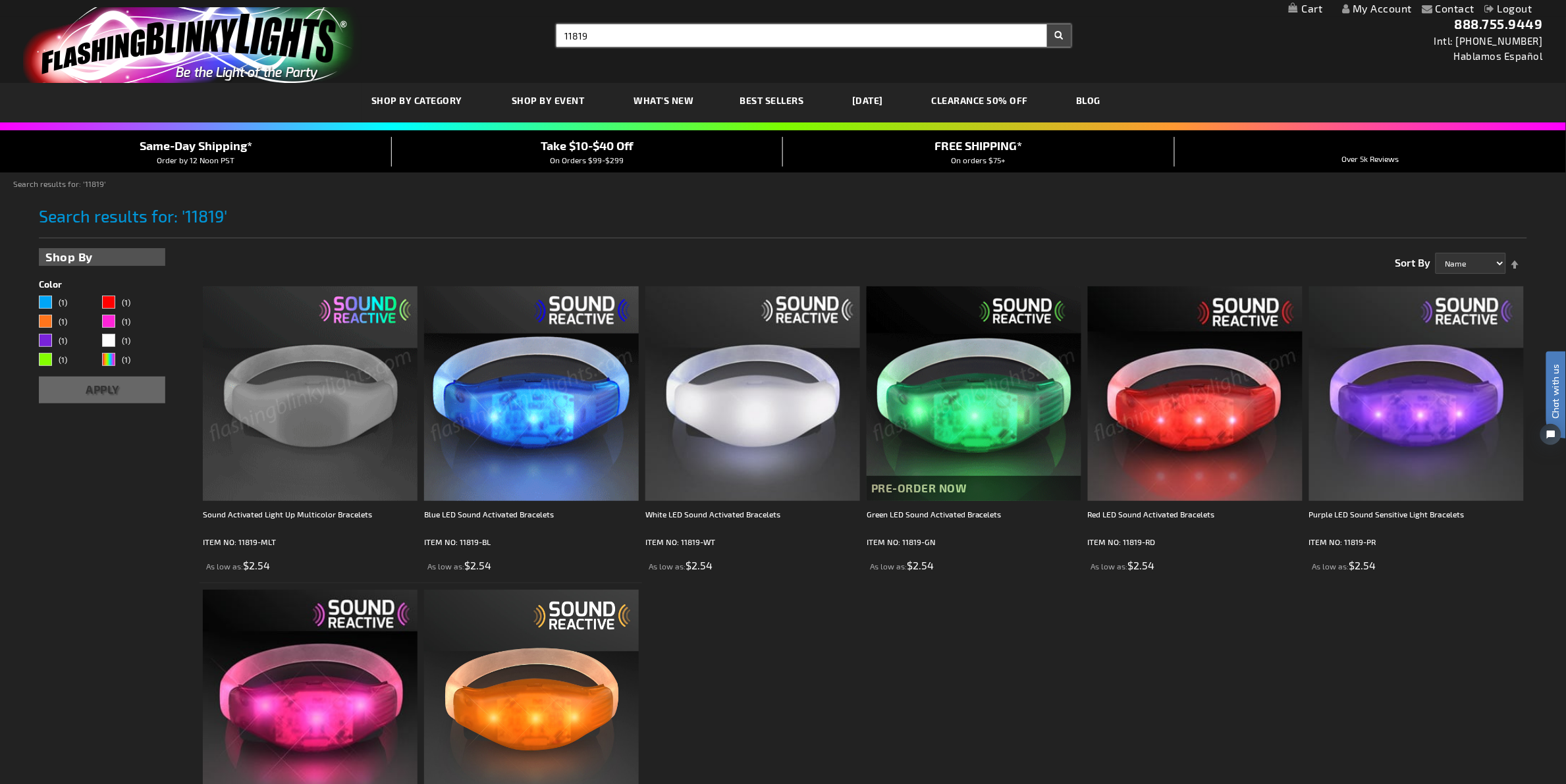
click at [800, 35] on input "11819" at bounding box center [814, 36] width 515 height 23
click at [528, 392] on img at bounding box center [531, 393] width 214 height 214
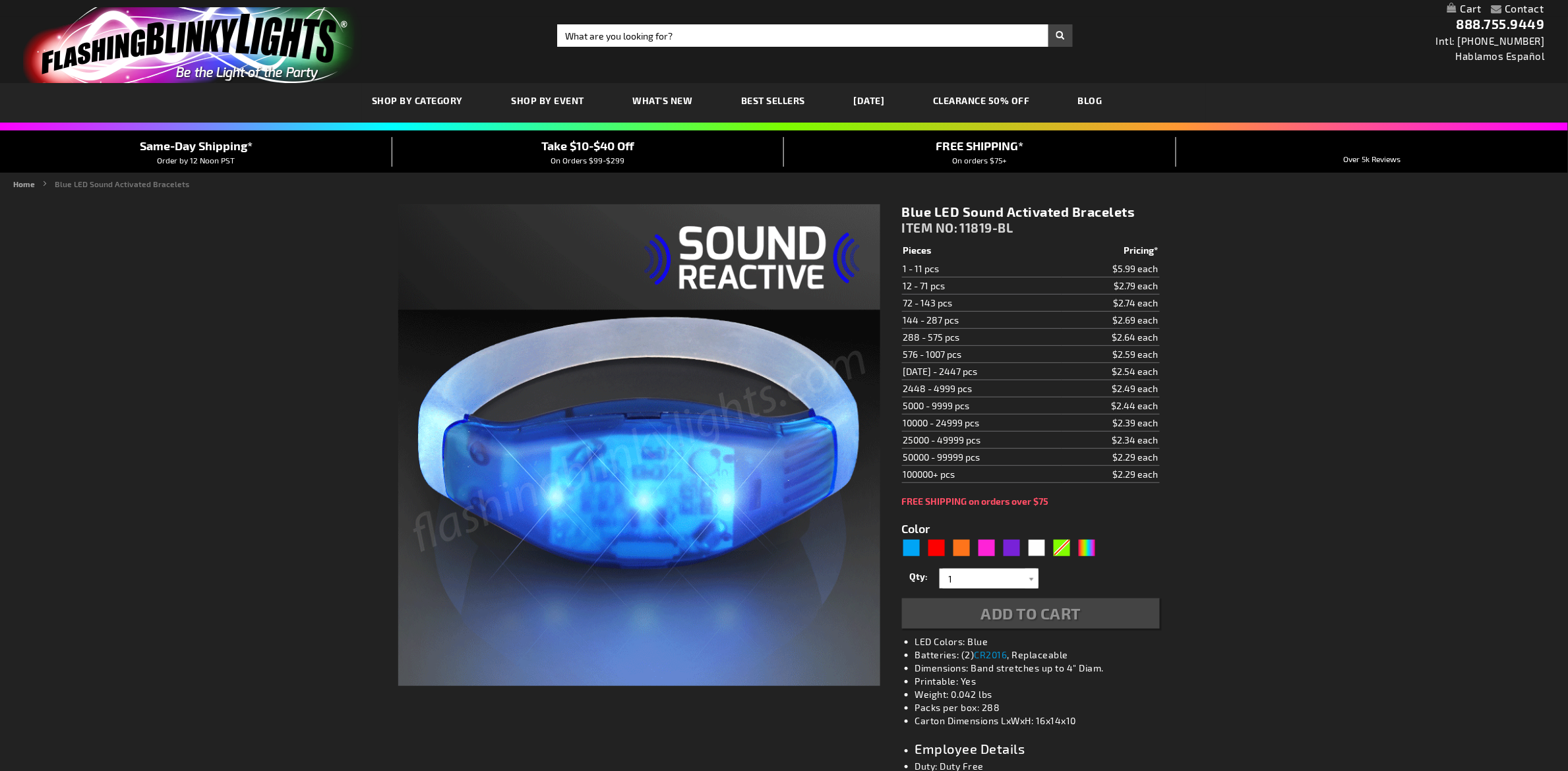
type input "5629"
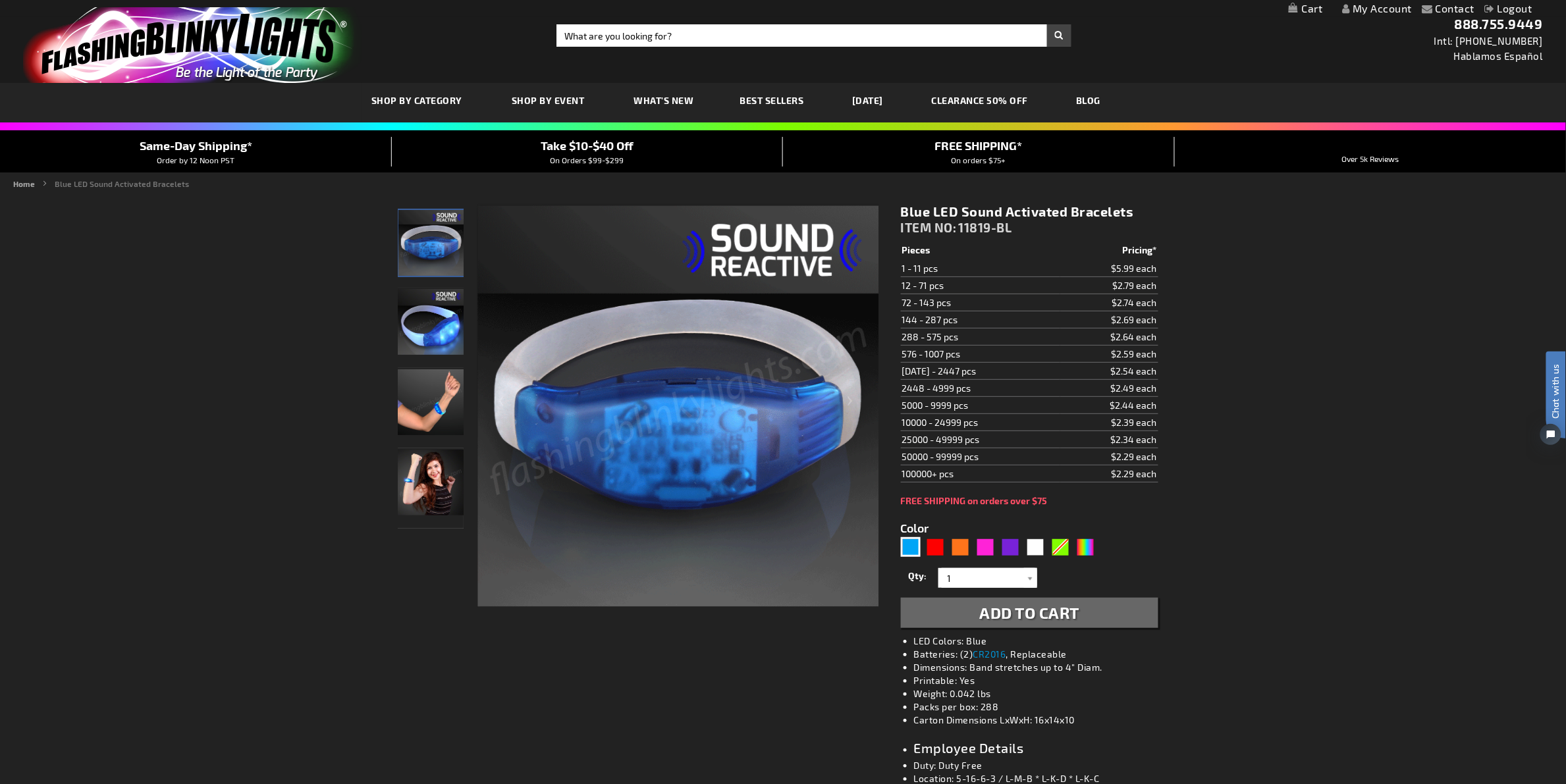
click at [638, 32] on input "Search" at bounding box center [814, 36] width 515 height 23
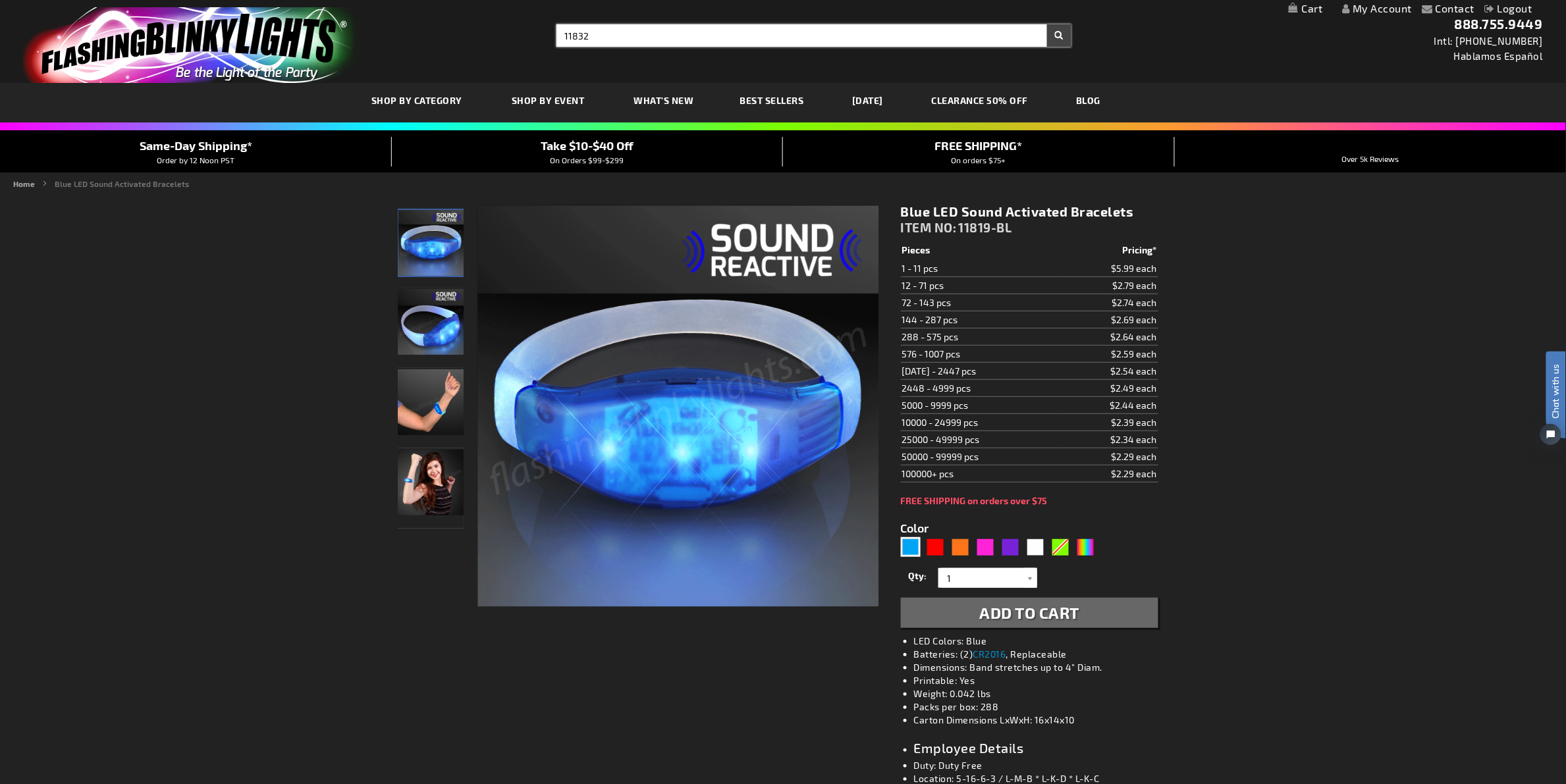
type input "11832"
click at [1047, 25] on button "Search" at bounding box center [1059, 36] width 25 height 23
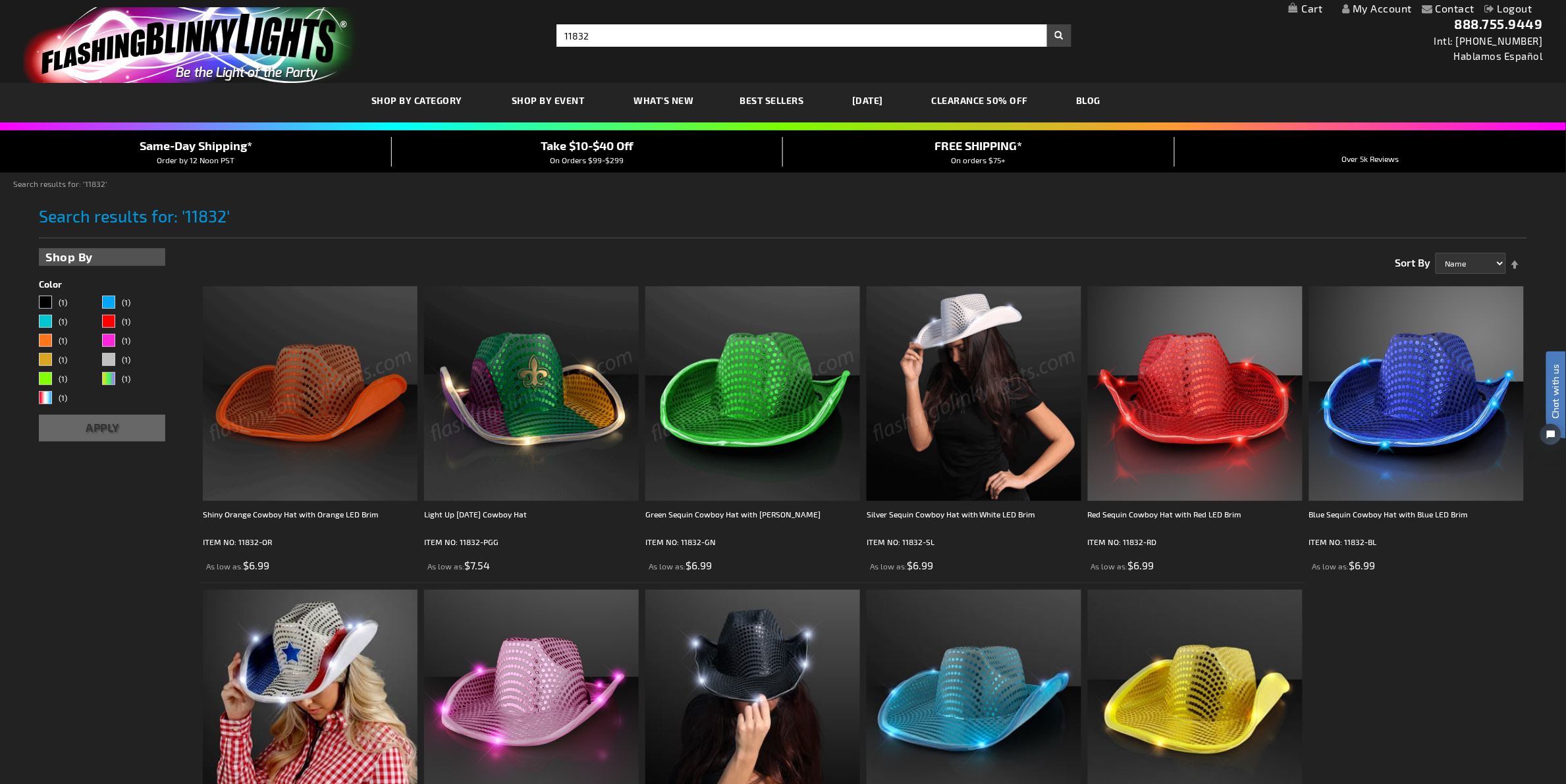
click at [976, 365] on img at bounding box center [973, 393] width 214 height 214
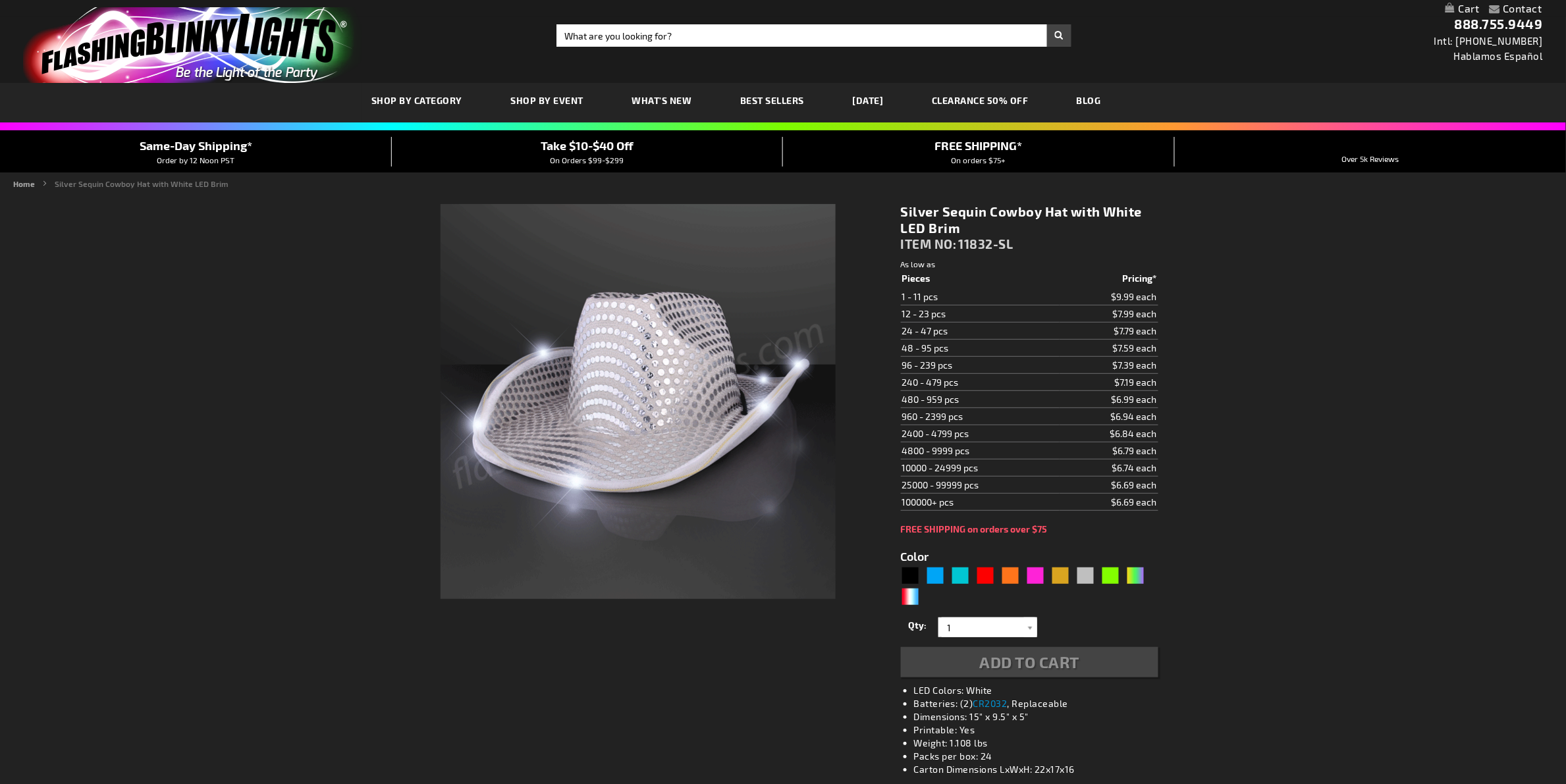
type input "5644"
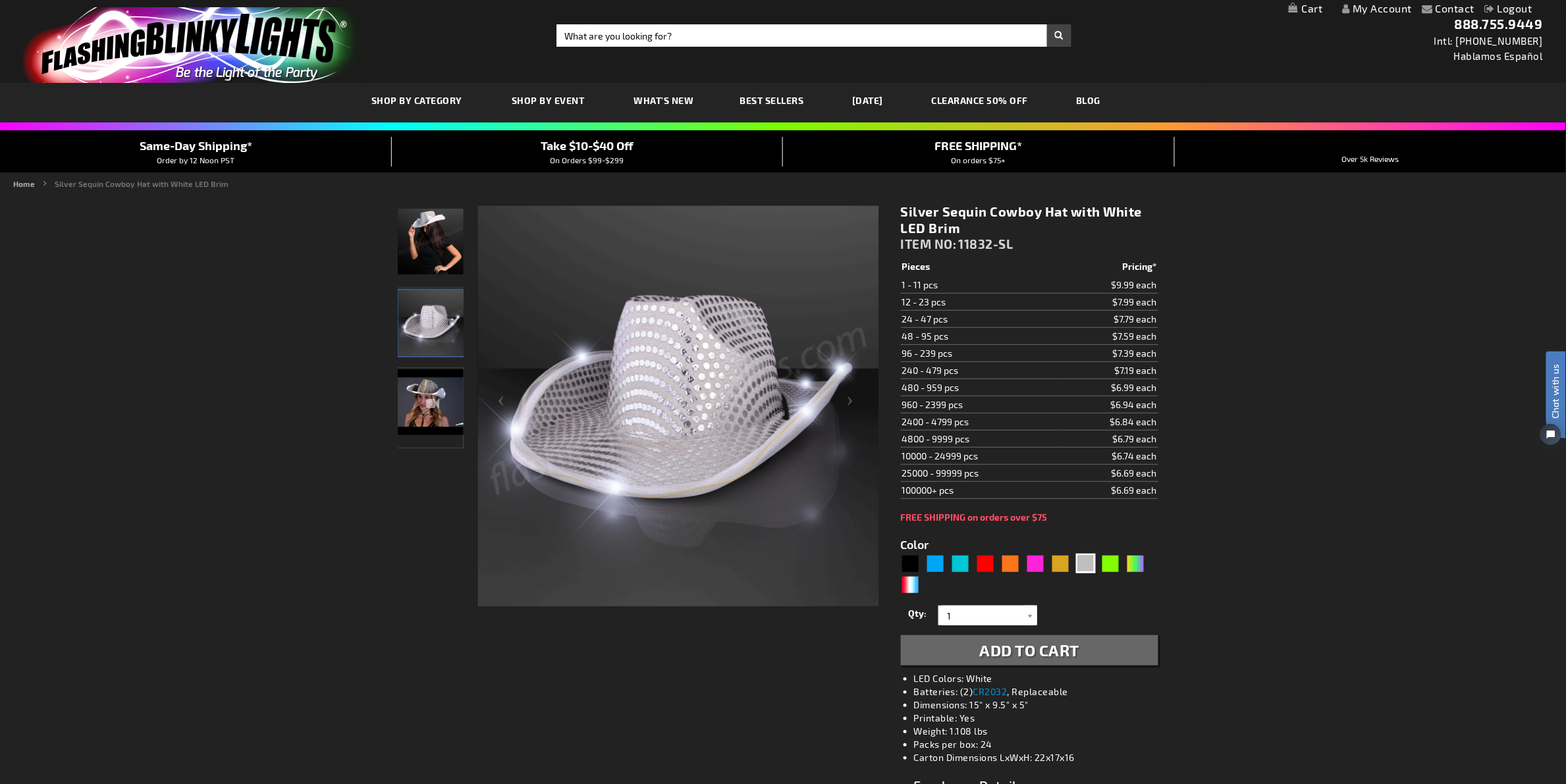
drag, startPoint x: 1092, startPoint y: 330, endPoint x: 1179, endPoint y: 330, distance: 87.0
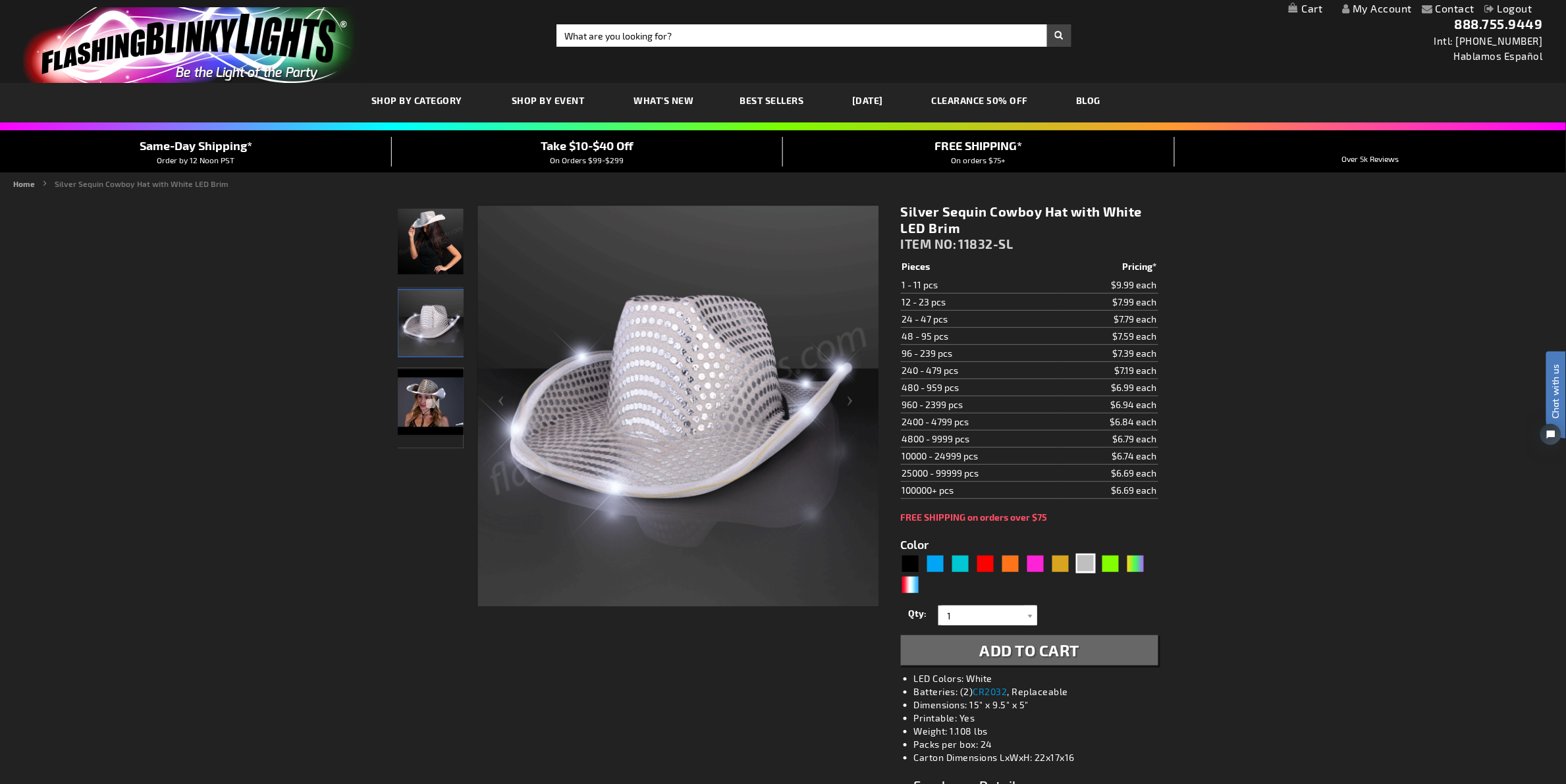
drag, startPoint x: 1162, startPoint y: 334, endPoint x: 1116, endPoint y: 333, distance: 46.0
click at [1116, 333] on div "Silver Sequin Cowboy Hat with White LED Brim ITEM NO: 11832-SL $6.99 Pieces Pri…" at bounding box center [1029, 606] width 277 height 826
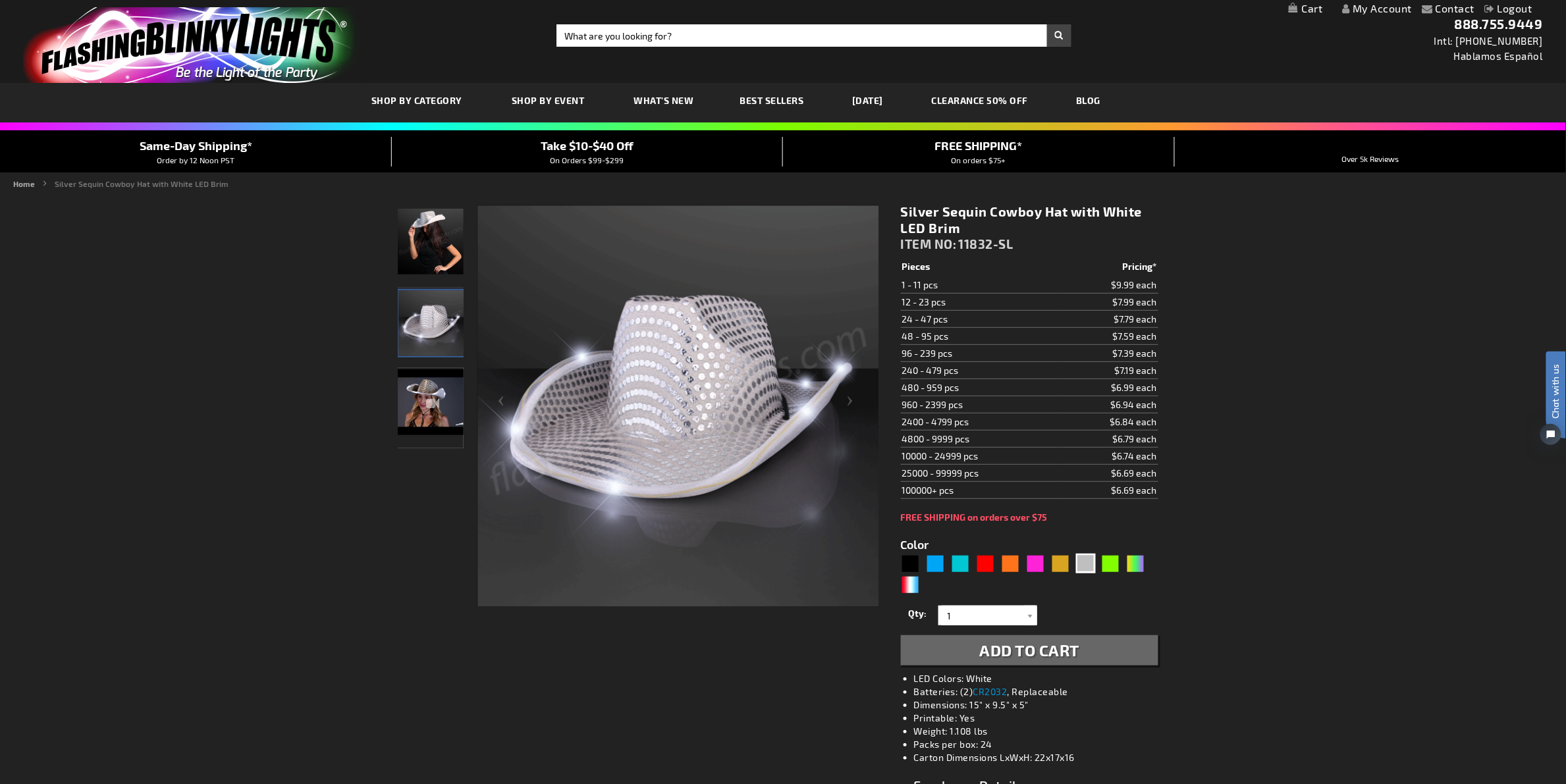
click at [687, 152] on div "Take $10-$40 Off On Orders $99-$299" at bounding box center [587, 151] width 392 height 29
click at [612, 149] on span "Take $10-$40 Off" at bounding box center [587, 145] width 93 height 15
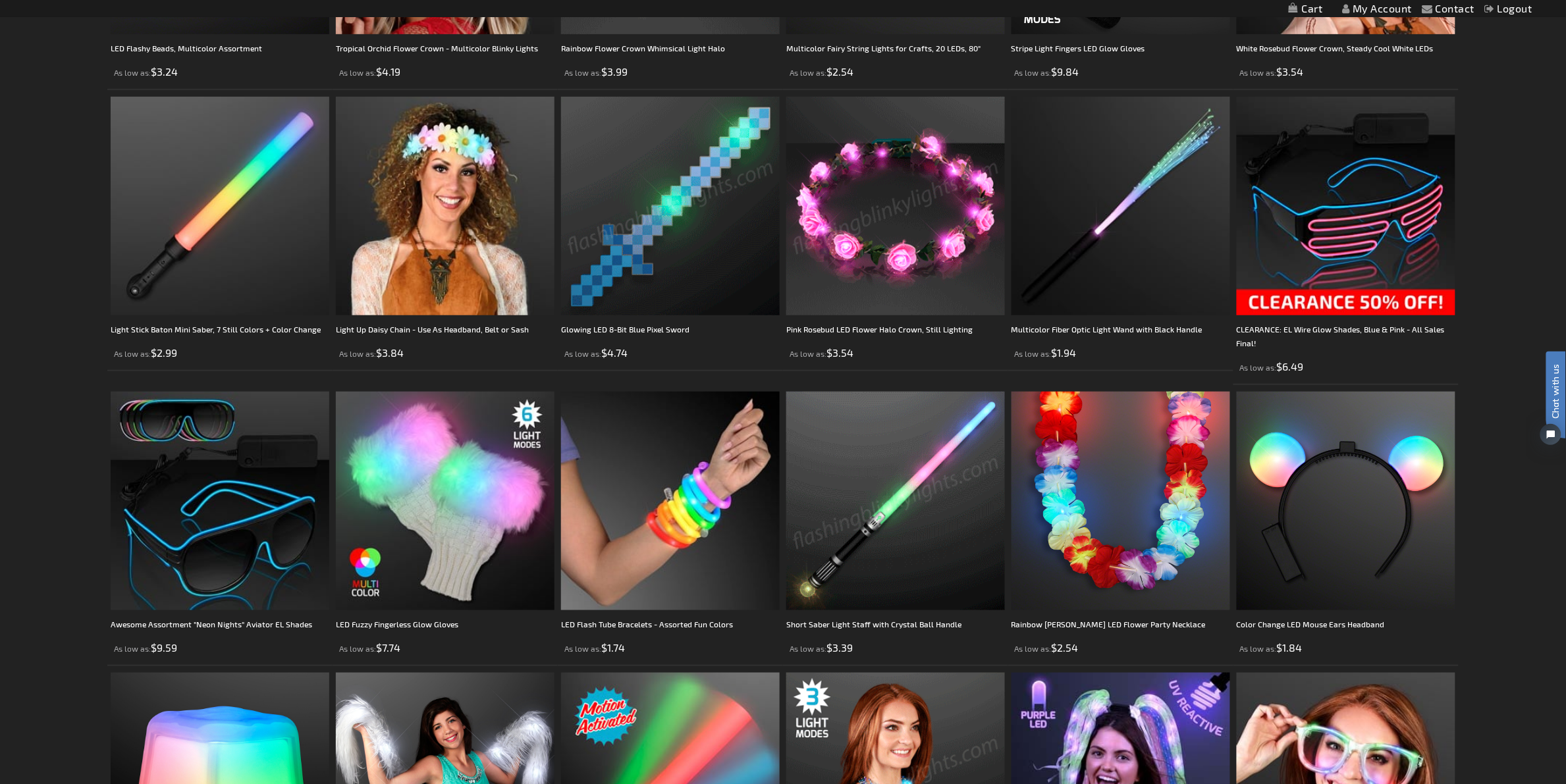
scroll to position [2924, 0]
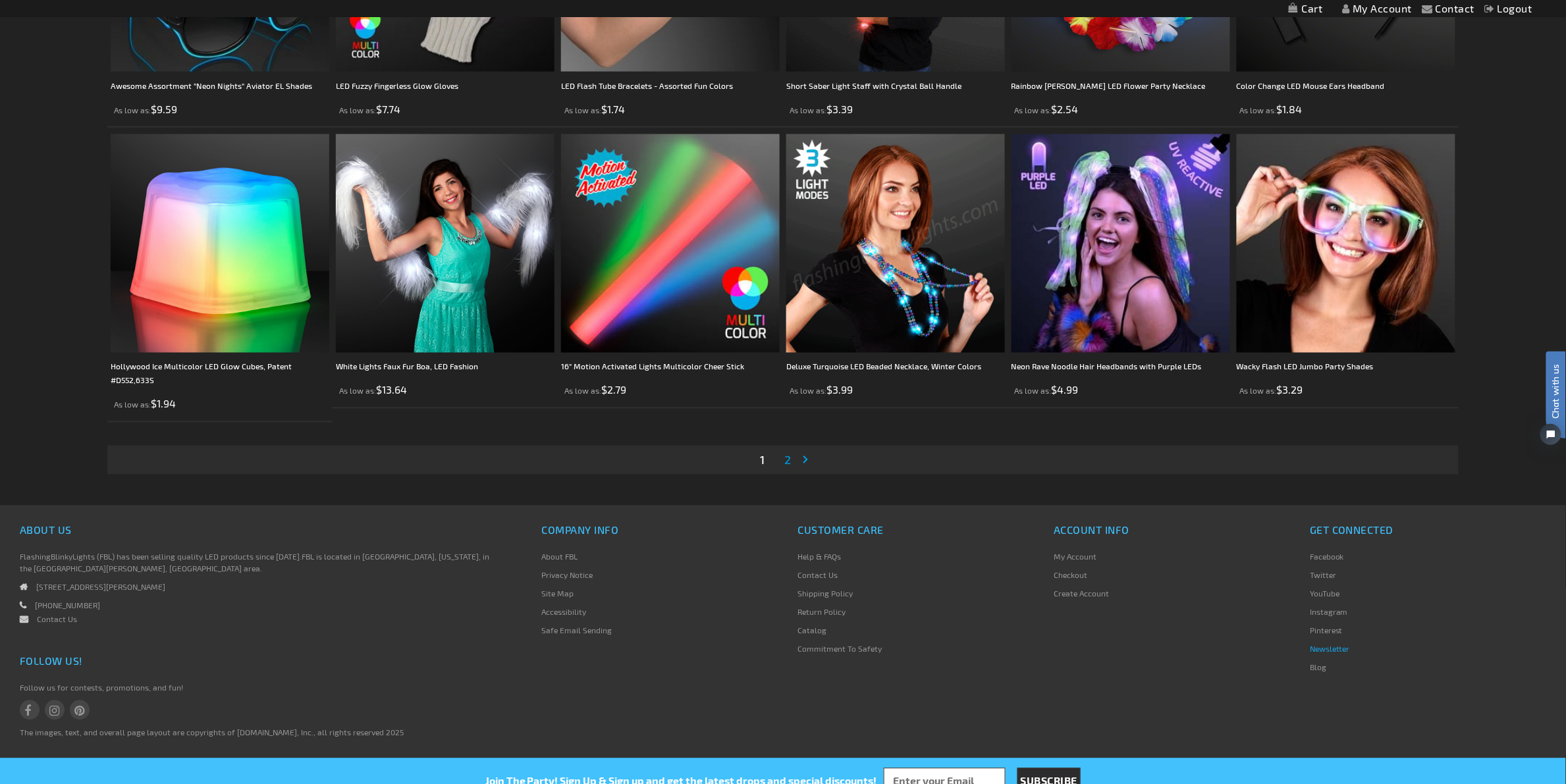
click at [1343, 644] on link "Newsletter" at bounding box center [1330, 649] width 40 height 9
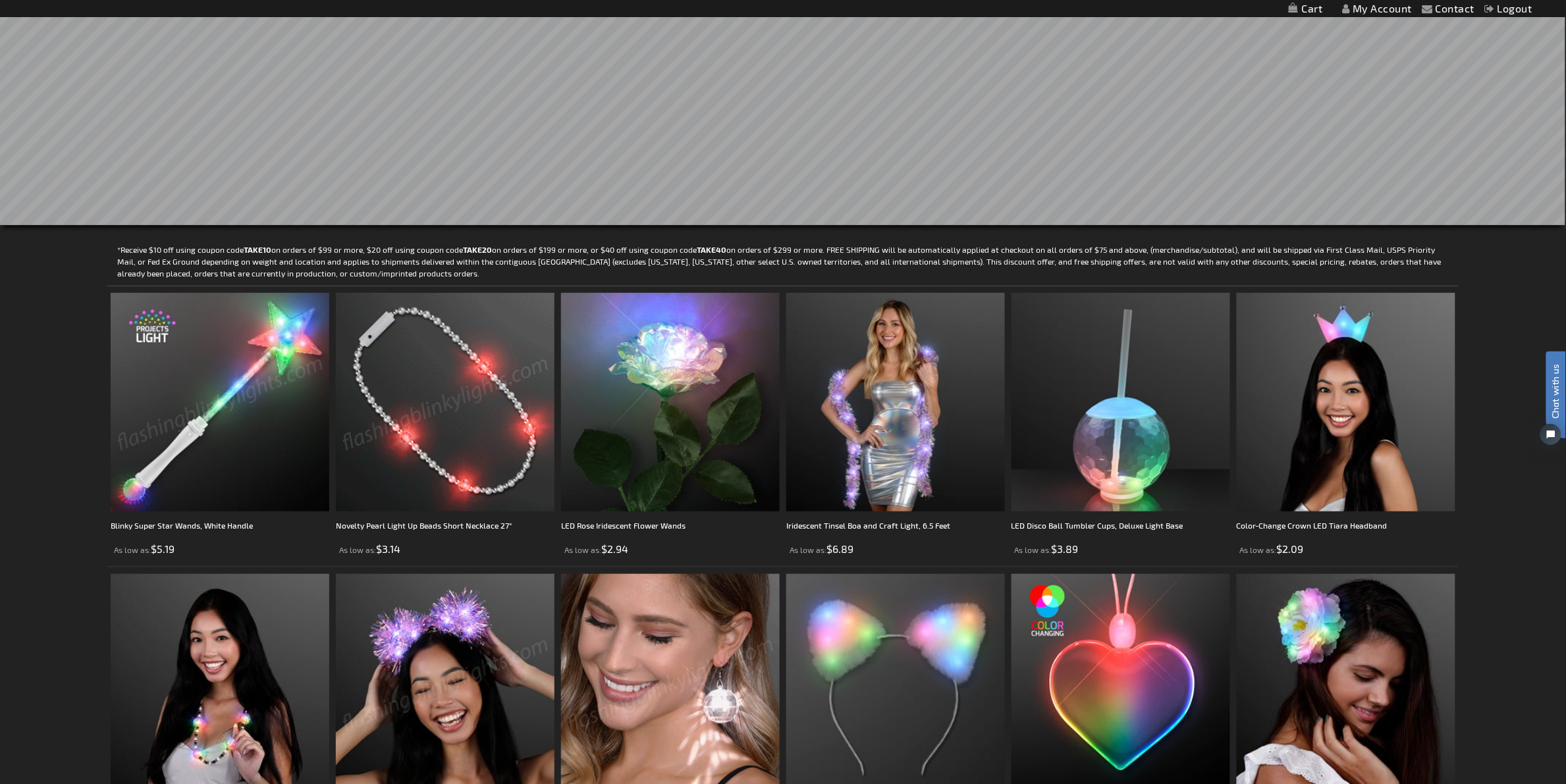
scroll to position [0, 0]
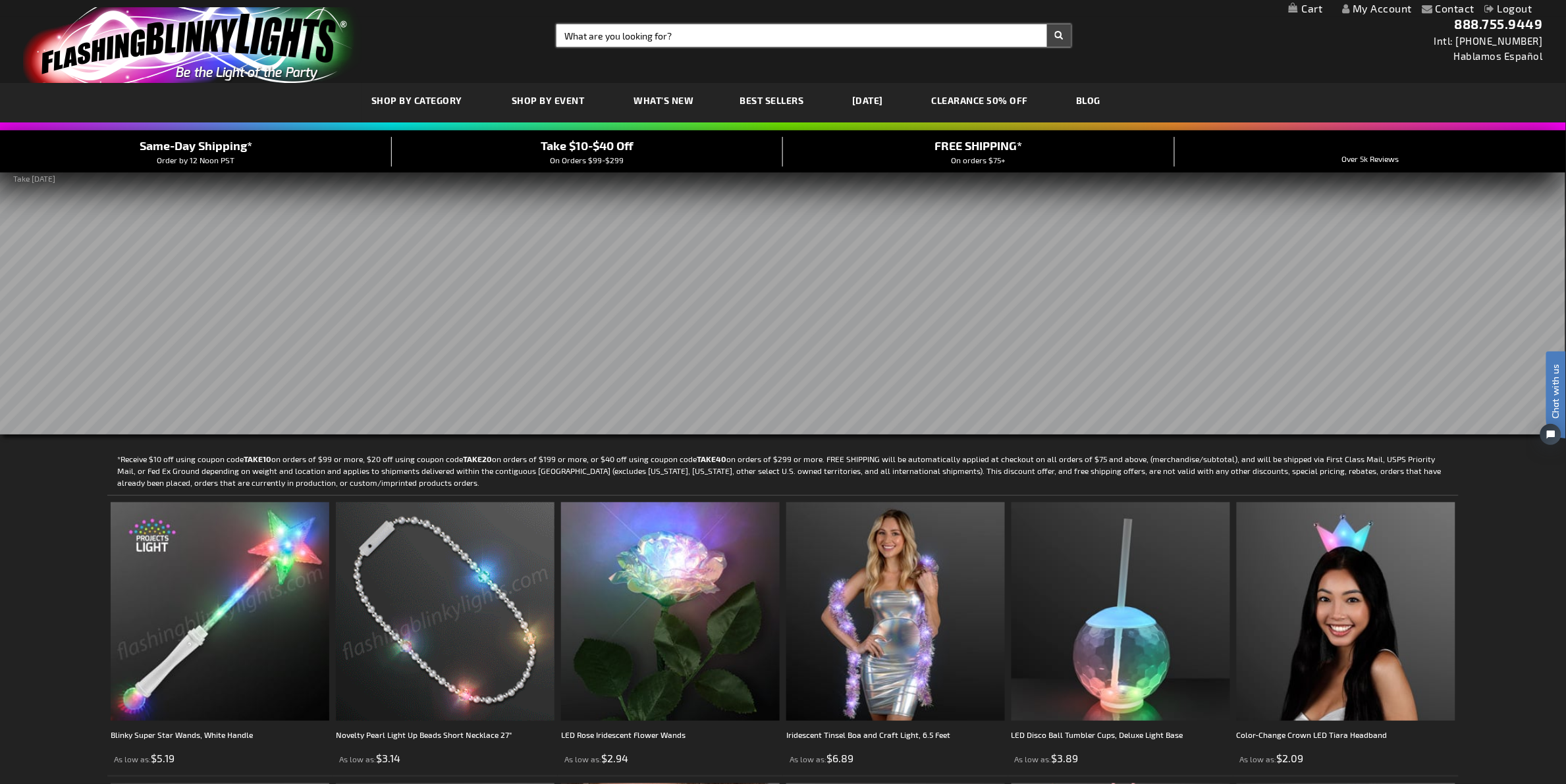
click at [708, 31] on input "Search" at bounding box center [814, 36] width 515 height 23
paste input "12638"
type input "12638"
click at [1047, 25] on button "Search" at bounding box center [1059, 36] width 25 height 23
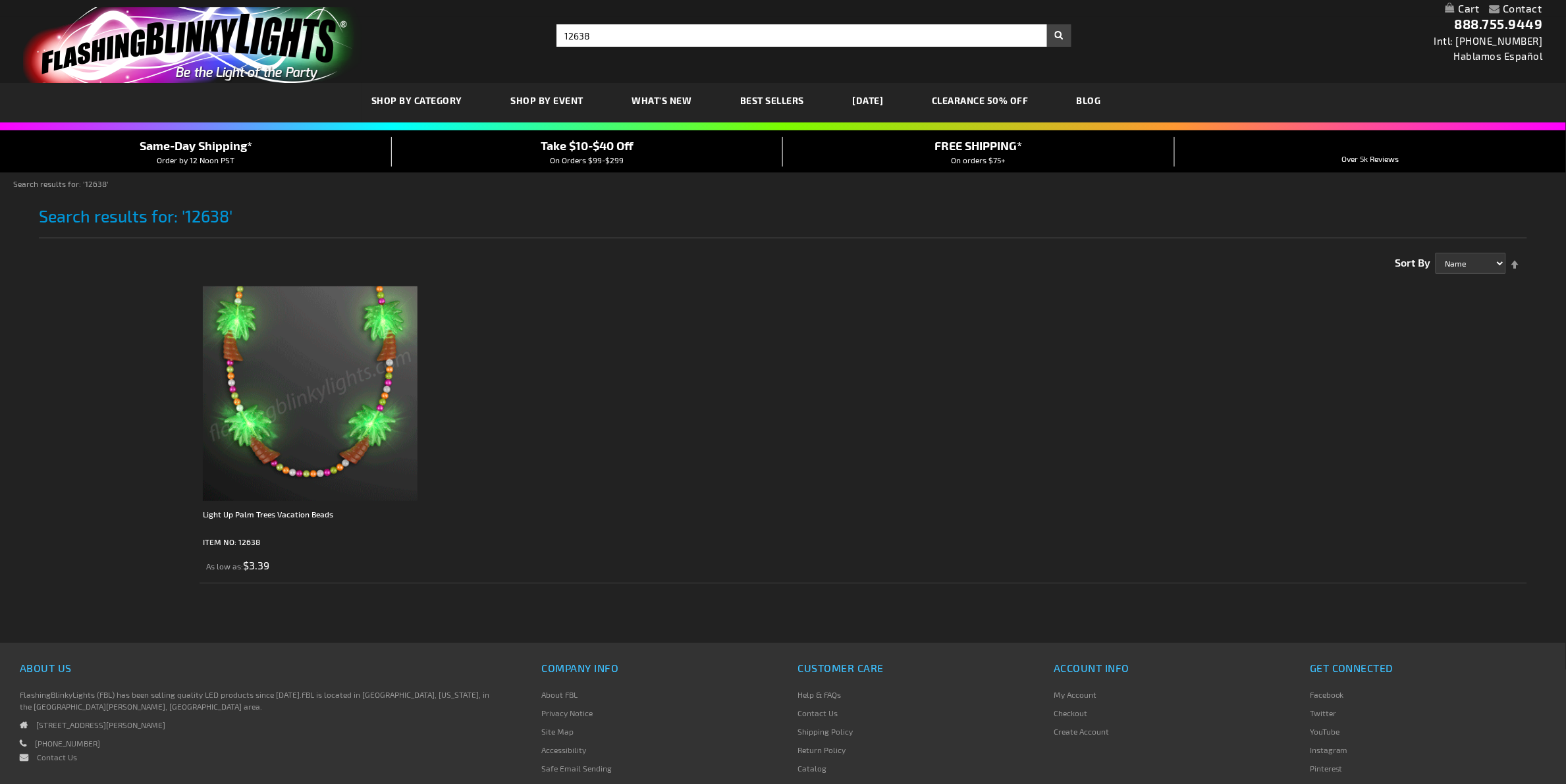
click at [344, 379] on img at bounding box center [310, 393] width 214 height 214
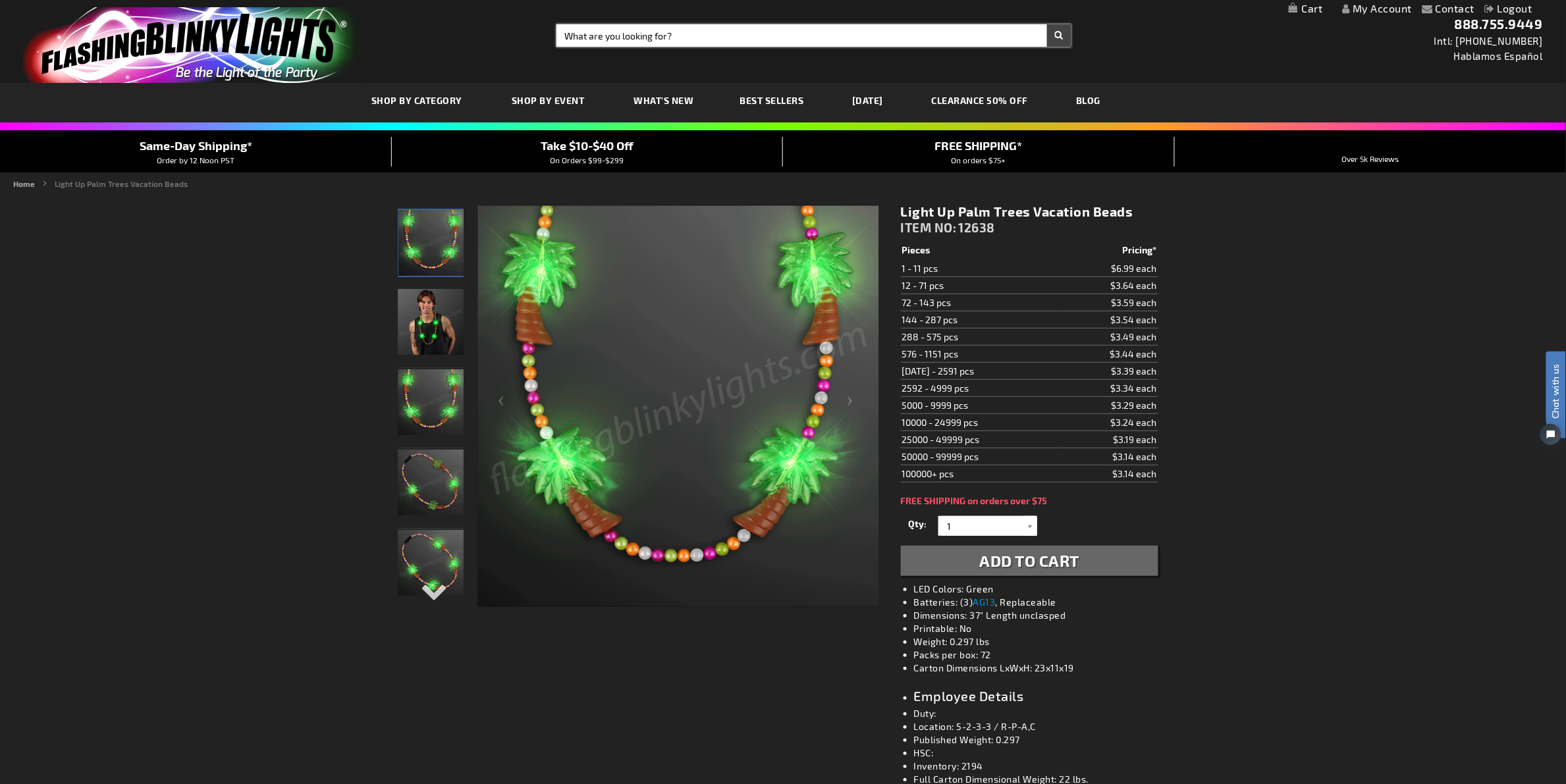
click at [693, 36] on input "Search" at bounding box center [814, 36] width 515 height 23
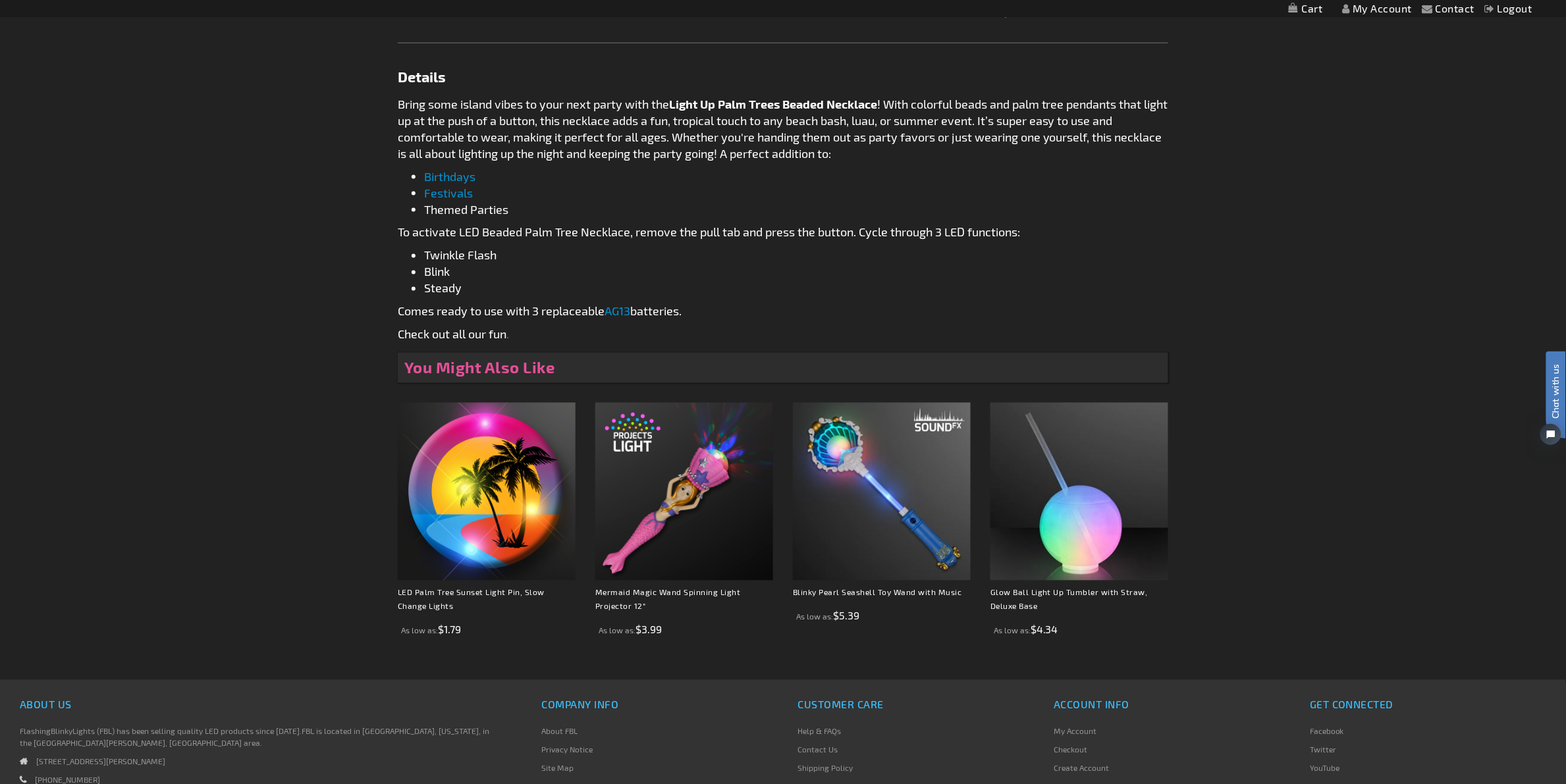
scroll to position [1015, 0]
